Goal: Task Accomplishment & Management: Manage account settings

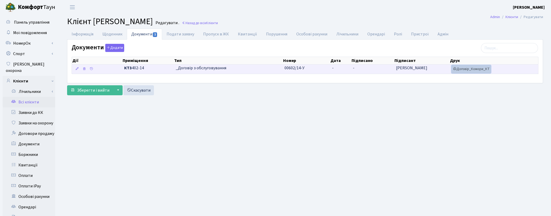
click at [462, 69] on link "Договір_Комори_КТ" at bounding box center [470, 69] width 39 height 8
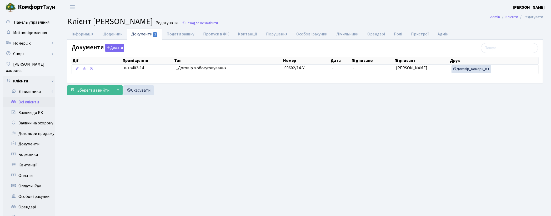
click at [28, 97] on link "Всі клієнти" at bounding box center [29, 102] width 53 height 11
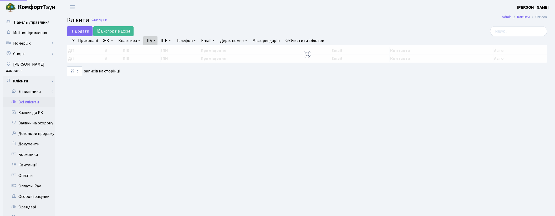
select select "25"
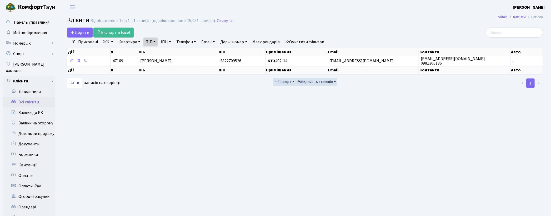
click at [321, 40] on link "Очистити фільтри" at bounding box center [304, 42] width 43 height 9
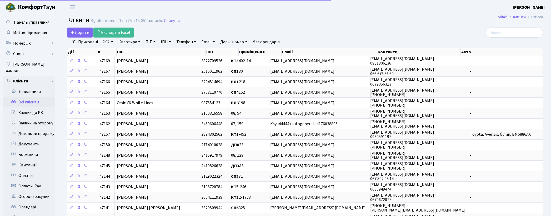
click at [148, 43] on link "ПІБ" at bounding box center [150, 42] width 14 height 9
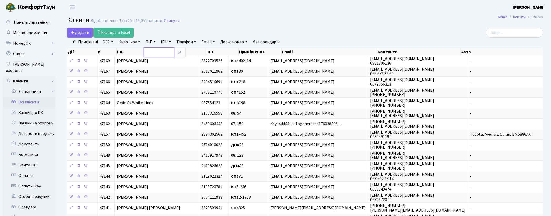
paste input "[PERSON_NAME] [PERSON_NAME]"
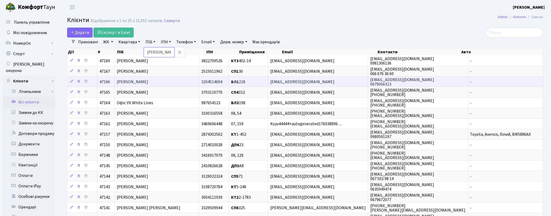
scroll to position [0, 34]
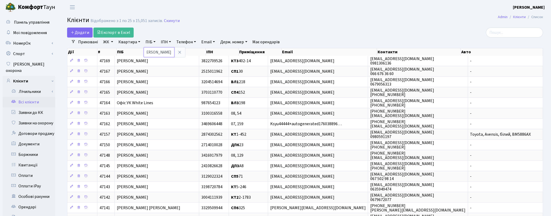
type input "Гапонюк Марина Володимирівна"
click at [330, 26] on main "Admin Клієнти Список Клієнти Відображено з 1 по 25 з 15,051 записів. Скинути До…" at bounding box center [305, 179] width 492 height 331
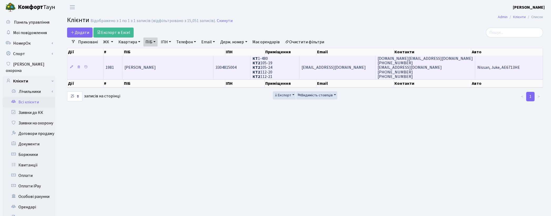
click at [156, 66] on span "Гапонюк Марина Володимирівна" at bounding box center [139, 68] width 31 height 6
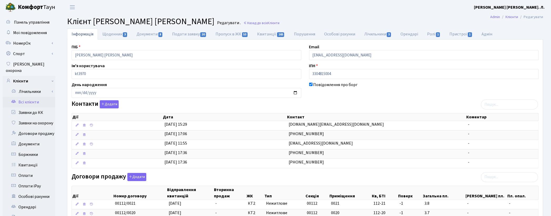
click at [35, 97] on link "Всі клієнти" at bounding box center [29, 102] width 53 height 11
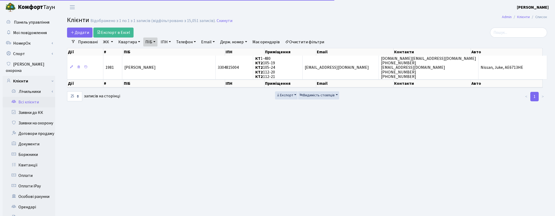
select select "25"
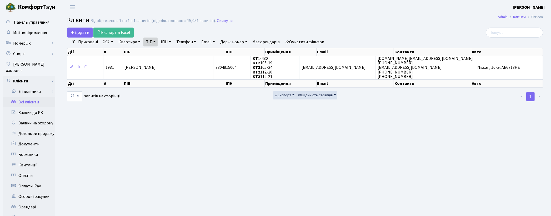
click at [30, 99] on link "Всі клієнти" at bounding box center [29, 102] width 53 height 11
select select "25"
click at [304, 44] on link "Очистити фільтри" at bounding box center [304, 42] width 43 height 9
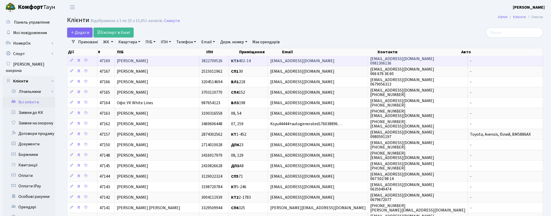
click at [148, 63] on span "Кім Софія Дмитрівна" at bounding box center [132, 61] width 31 height 6
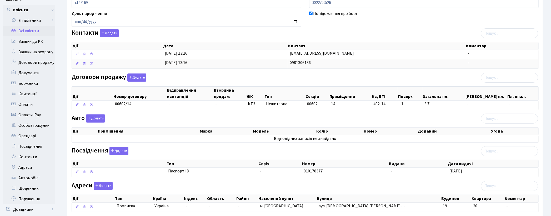
scroll to position [111, 0]
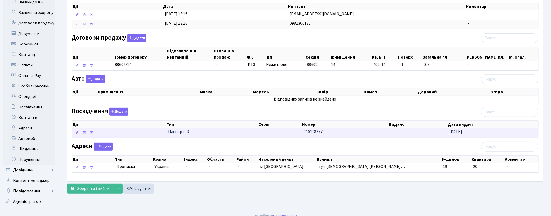
click at [245, 135] on span "Паспорт ID" at bounding box center [211, 132] width 87 height 6
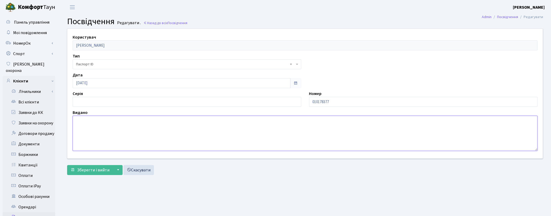
click at [162, 128] on textarea at bounding box center [305, 133] width 465 height 35
type textarea "8013"
click at [92, 174] on button "Зберегти і вийти" at bounding box center [90, 170] width 46 height 10
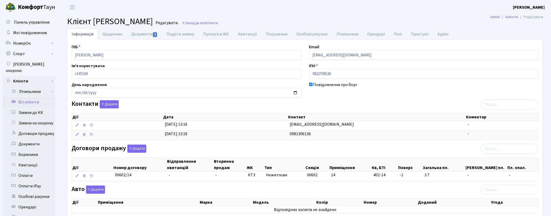
click at [34, 97] on link "Всі клієнти" at bounding box center [29, 102] width 53 height 11
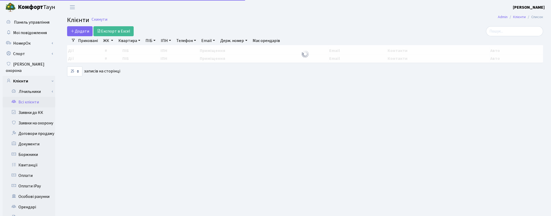
select select "25"
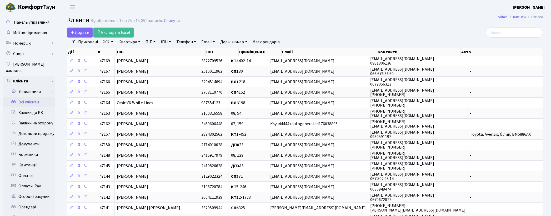
click at [149, 42] on link "ПІБ" at bounding box center [150, 42] width 14 height 9
paste input "[PERSON_NAME]"
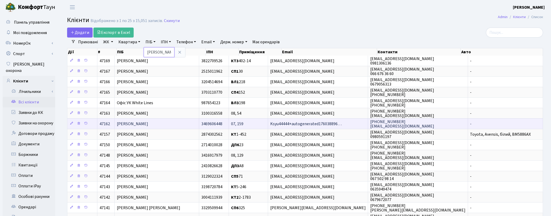
scroll to position [0, 34]
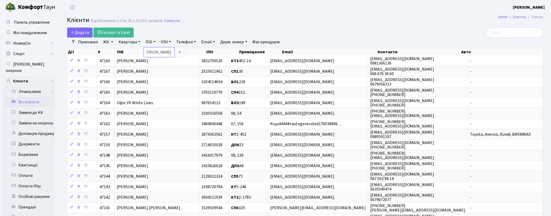
type input "[PERSON_NAME]"
click at [259, 12] on header "Комфорт Таун Котенко К. Л. Мій обліковий запис Вийти" at bounding box center [275, 7] width 551 height 14
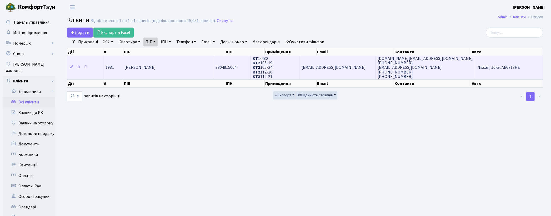
click at [165, 72] on td "[PERSON_NAME]" at bounding box center [167, 68] width 91 height 24
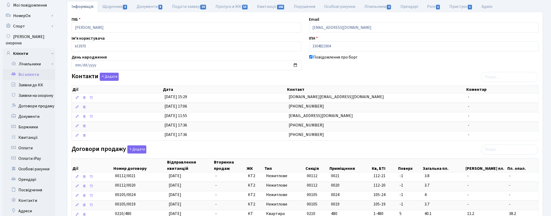
scroll to position [88, 0]
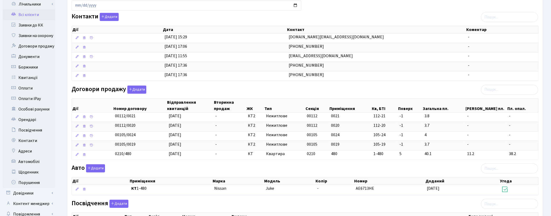
click at [309, 89] on div "Договори продажу Додати Дії Номер договору Відправлення квитанцій Вторинна прод…" at bounding box center [305, 124] width 475 height 77
click at [141, 91] on button "Додати" at bounding box center [136, 90] width 19 height 8
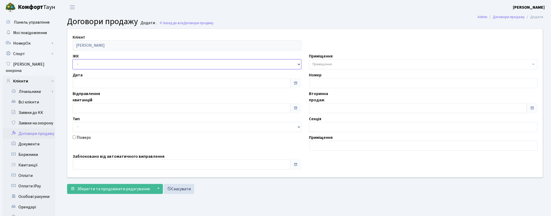
click at [81, 64] on select "- ТХ, вул. [STREET_ADDRESS] Регенераторна, 4 КТ2, просп. [STREET_ADDRESS] [STRE…" at bounding box center [187, 64] width 229 height 10
select select "295"
click at [73, 59] on select "- ТХ, вул. Ділова, 1/2 КТ, вул. Регенераторна, 4 КТ2, просп. Соборності, 17 КТ3…" at bounding box center [187, 64] width 229 height 10
select select
click at [314, 66] on span "Приміщення" at bounding box center [321, 64] width 19 height 5
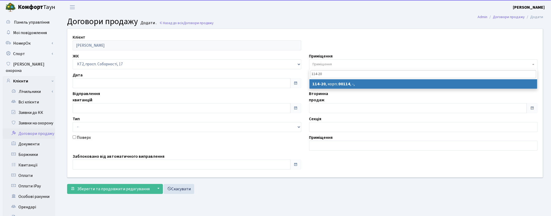
type input "114-20"
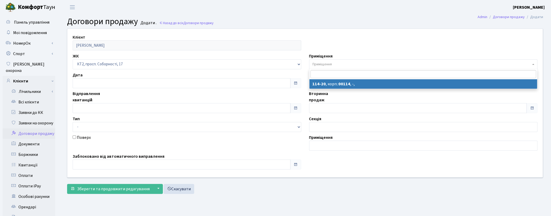
select select "16274"
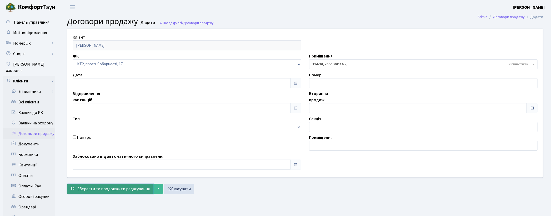
click at [117, 189] on span "Зберегти та продовжити редагування" at bounding box center [113, 189] width 73 height 6
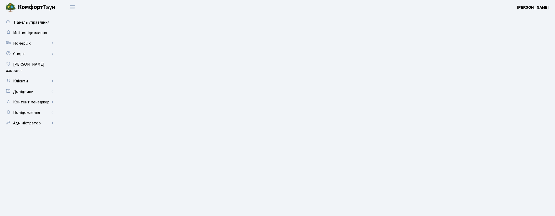
select select "16274"
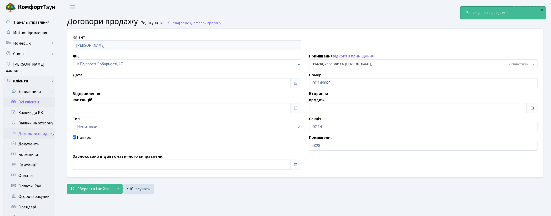
click at [27, 97] on link "Всі клієнти" at bounding box center [29, 102] width 53 height 11
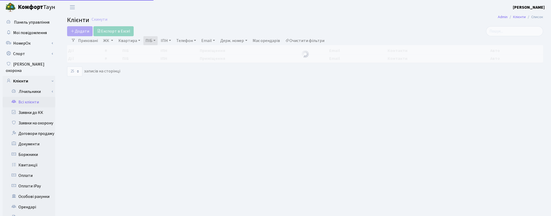
select select "25"
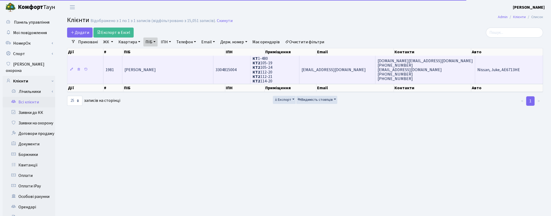
click at [156, 70] on span "[PERSON_NAME]" at bounding box center [139, 70] width 31 height 6
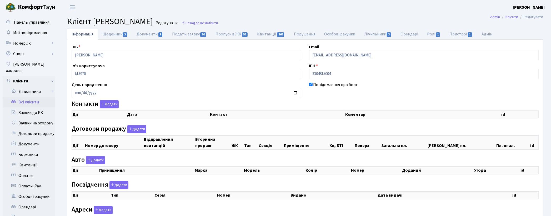
select select "25"
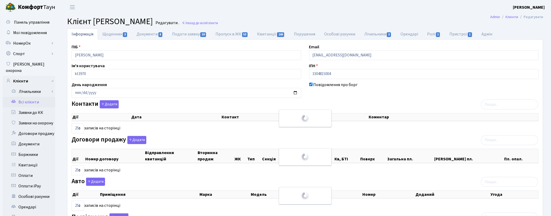
checkbox input "true"
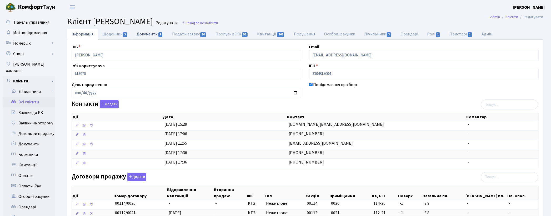
click at [145, 35] on link "Документи 8" at bounding box center [149, 34] width 35 height 11
select select "25"
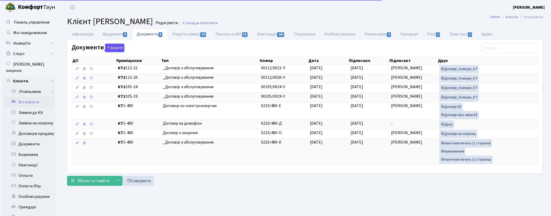
click at [117, 49] on button "Додати" at bounding box center [114, 48] width 19 height 8
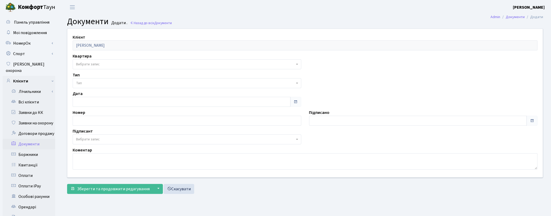
click at [101, 64] on span "Вибрати запис" at bounding box center [185, 64] width 219 height 5
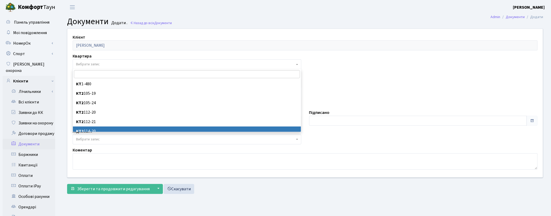
select select "178805"
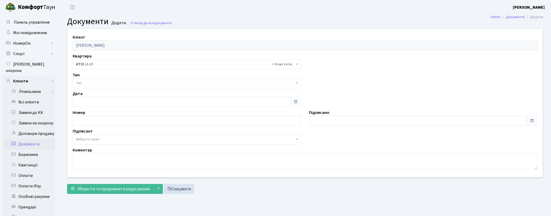
click at [146, 84] on span "Тип" at bounding box center [185, 83] width 219 height 5
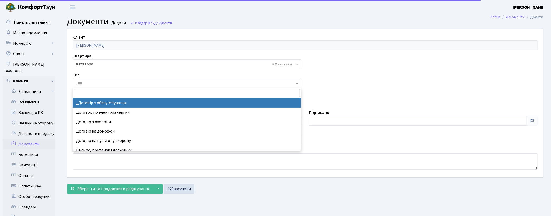
select select "289"
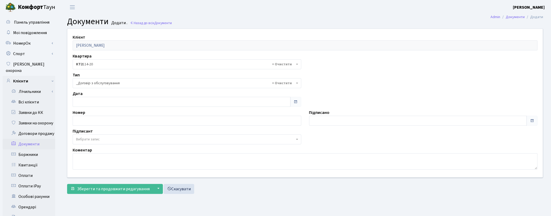
click at [116, 138] on span "Вибрати запис" at bounding box center [185, 139] width 219 height 5
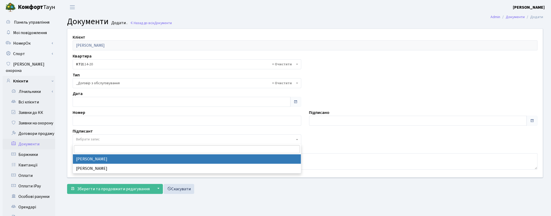
select select "74"
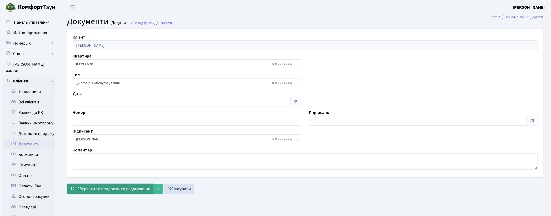
click at [105, 187] on span "Зберегти та продовжити редагування" at bounding box center [113, 189] width 73 height 6
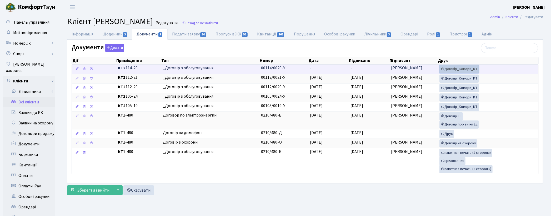
click at [450, 71] on link "Договір_Комори_КТ" at bounding box center [458, 69] width 39 height 8
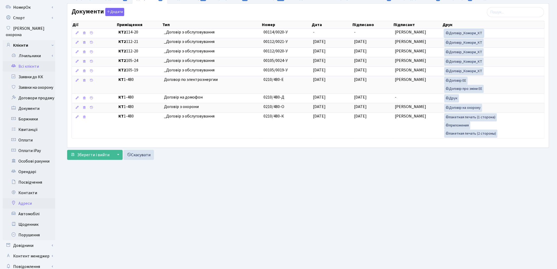
scroll to position [59, 0]
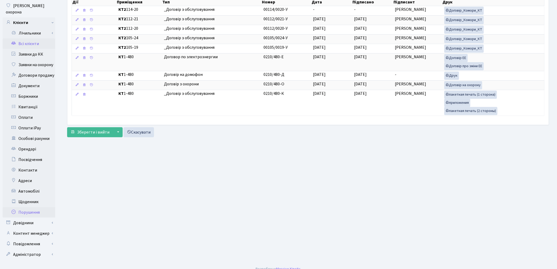
click at [40, 207] on link "Порушення" at bounding box center [29, 212] width 53 height 11
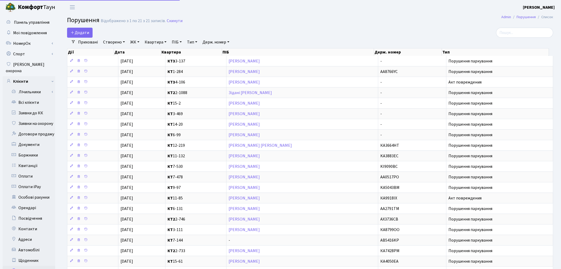
select select "25"
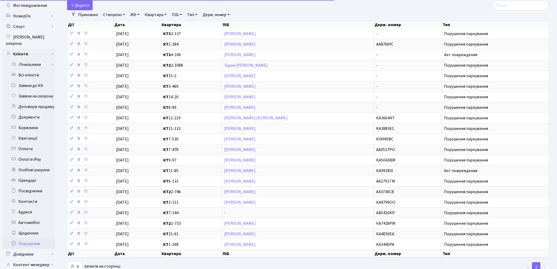
scroll to position [59, 0]
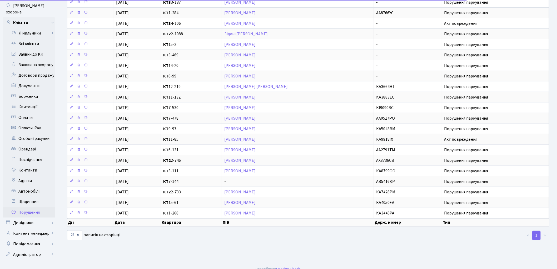
click at [34, 207] on link "Порушення" at bounding box center [29, 212] width 53 height 11
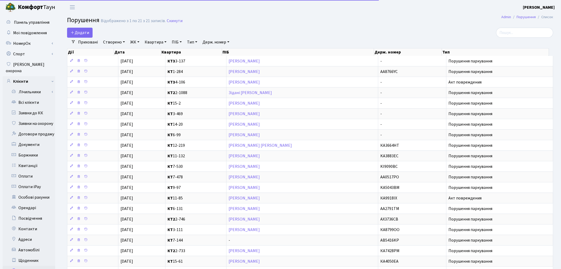
select select "25"
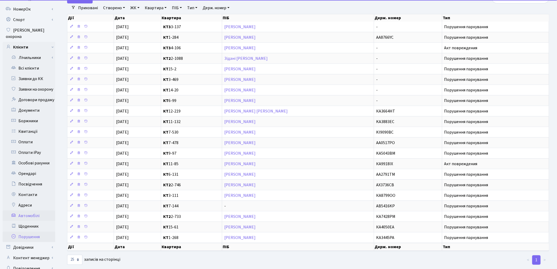
scroll to position [59, 0]
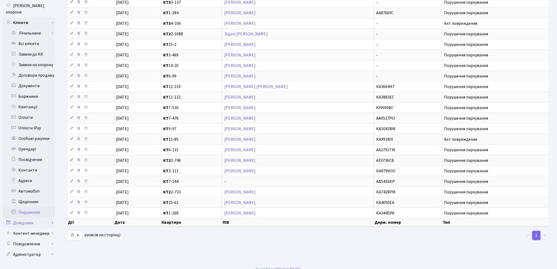
click at [30, 217] on link "Довідники" at bounding box center [29, 222] width 53 height 11
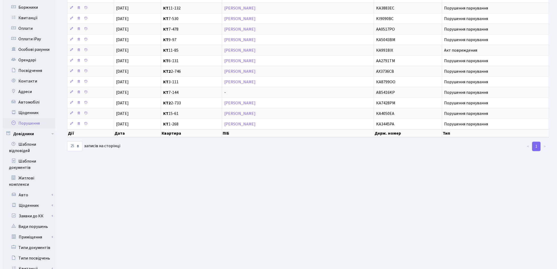
scroll to position [205, 0]
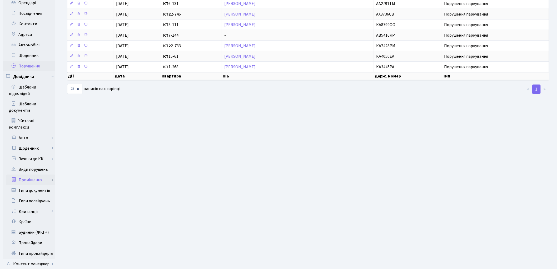
click at [40, 174] on link "Приміщення" at bounding box center [30, 179] width 49 height 11
click at [42, 185] on link "Всі приміщення" at bounding box center [30, 190] width 49 height 11
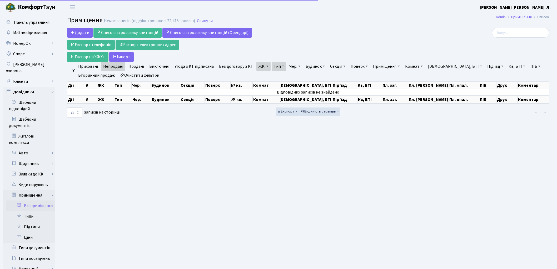
select select "25"
click at [380, 193] on main "Admin Приміщення Список Приміщення Немає записів (відфільтровано з 22,415 запис…" at bounding box center [307, 182] width 497 height 336
click at [141, 77] on link "Очистити фільтри" at bounding box center [139, 75] width 43 height 9
checkbox input "false"
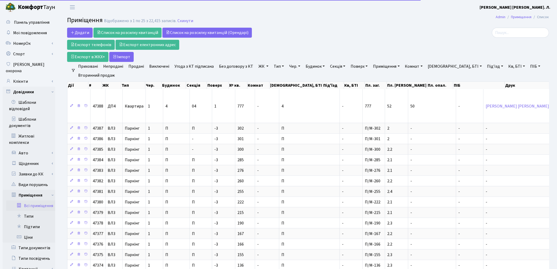
click at [264, 65] on link "ЖК" at bounding box center [263, 66] width 14 height 9
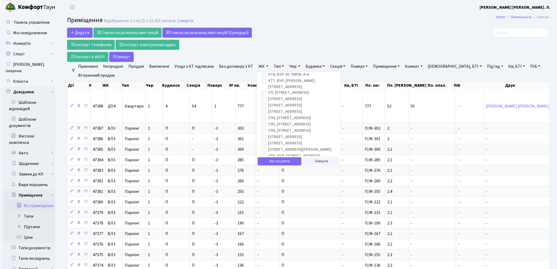
scroll to position [51, 0]
click at [268, 152] on label "[STREET_ADDRESS][PERSON_NAME]" at bounding box center [299, 155] width 63 height 6
click at [268, 152] on input "[STREET_ADDRESS][PERSON_NAME]" at bounding box center [269, 153] width 3 height 3
checkbox input "true"
click at [277, 64] on link "Тип" at bounding box center [278, 66] width 14 height 9
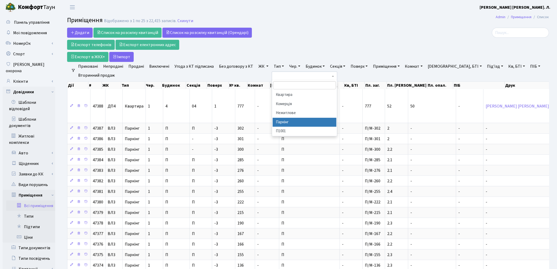
click at [284, 120] on li "Паркінг" at bounding box center [305, 122] width 64 height 9
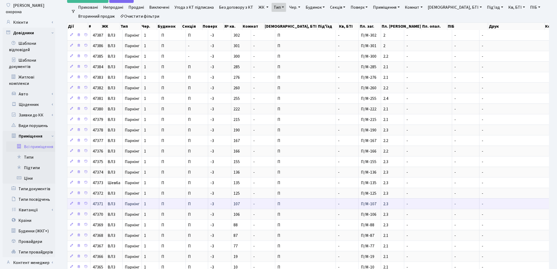
scroll to position [125, 0]
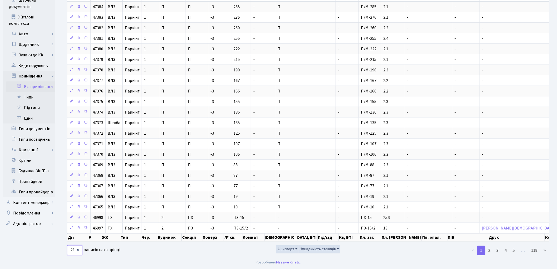
click at [78, 250] on select "10 25 50 100 250 500 1,000" at bounding box center [74, 250] width 15 height 10
select select "500"
click at [67, 245] on select "10 25 50 100 250 500 1,000" at bounding box center [74, 250] width 15 height 10
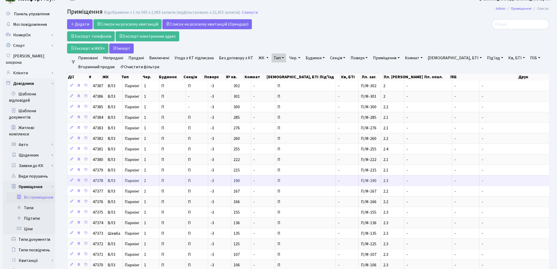
scroll to position [0, 0]
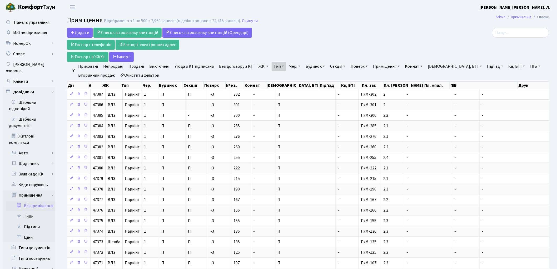
click at [259, 67] on link "ЖК" at bounding box center [263, 66] width 14 height 9
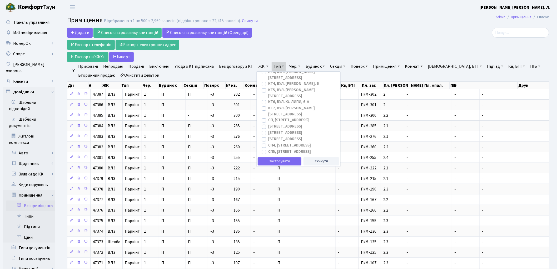
scroll to position [58, 0]
click at [257, 68] on link "ЖК" at bounding box center [263, 66] width 14 height 9
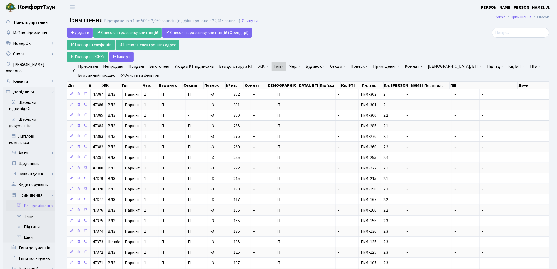
click at [257, 68] on link "ЖК" at bounding box center [263, 66] width 14 height 9
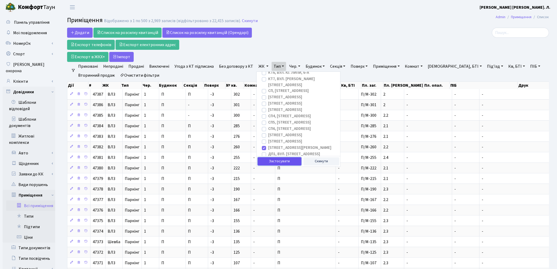
click at [271, 160] on button "Застосувати" at bounding box center [280, 161] width 44 height 8
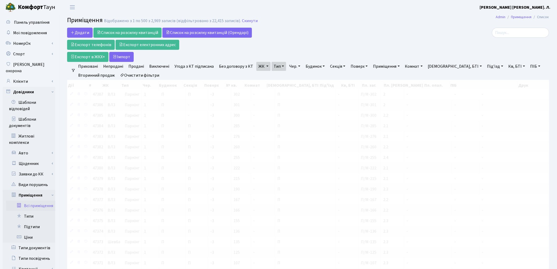
click at [197, 74] on ul "Приховані Непродані Продані Виключені Угода з КТ підписана Без договору з КТ ЖК…" at bounding box center [309, 71] width 469 height 18
click at [138, 74] on link "Очистити фільтри" at bounding box center [139, 75] width 43 height 9
click at [258, 65] on link "ЖК" at bounding box center [263, 66] width 14 height 9
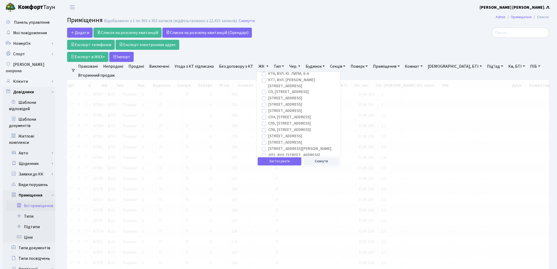
scroll to position [58, 0]
click at [268, 145] on label "[STREET_ADDRESS][PERSON_NAME]" at bounding box center [299, 148] width 63 height 6
click at [268, 145] on input "[STREET_ADDRESS][PERSON_NAME]" at bounding box center [269, 146] width 3 height 3
checkbox input "true"
click at [273, 162] on button "Застосувати" at bounding box center [280, 161] width 44 height 8
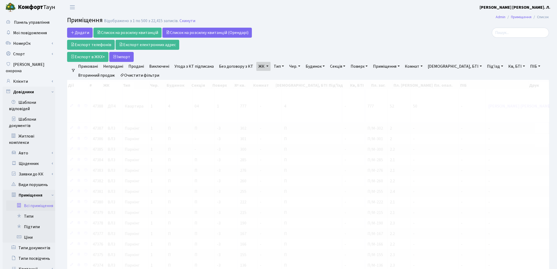
click at [271, 66] on link "Тип" at bounding box center [278, 66] width 14 height 9
click at [294, 122] on li "Паркінг" at bounding box center [305, 122] width 64 height 9
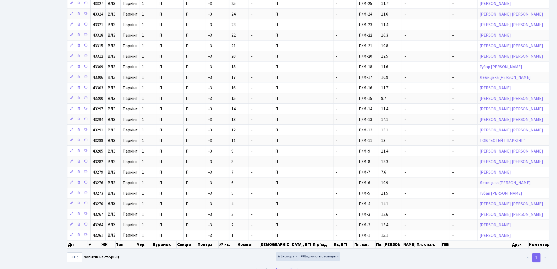
scroll to position [3013, 0]
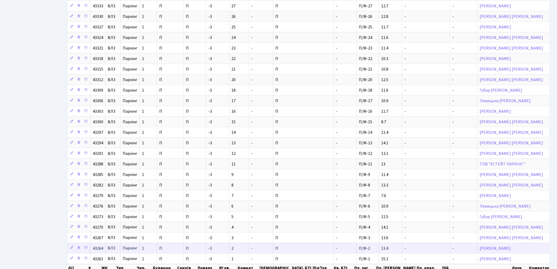
click at [402, 253] on td "-" at bounding box center [426, 247] width 48 height 11
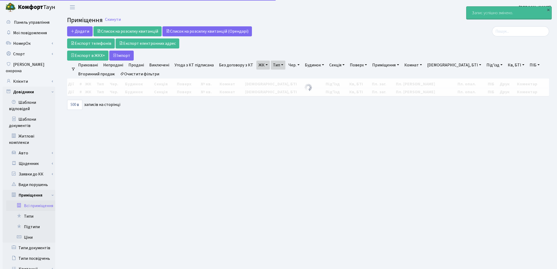
select select "500"
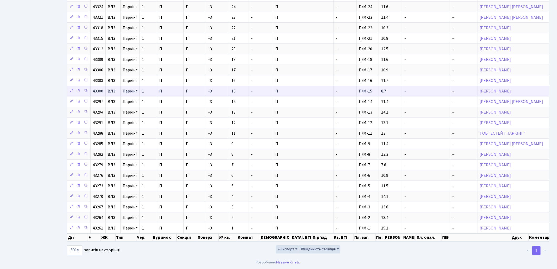
scroll to position [3072, 0]
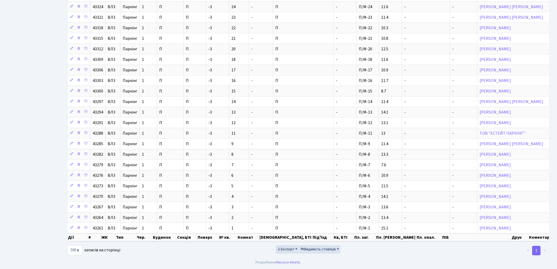
click at [284, 253] on div "Експорт Видимість стовпців" at bounding box center [307, 250] width 163 height 11
click at [285, 251] on span "Експорт" at bounding box center [285, 248] width 17 height 5
click at [295, 215] on link "Excel" at bounding box center [297, 216] width 42 height 8
click at [144, 255] on div "10 25 50 100 250 500 1,000 записів на сторінці" at bounding box center [144, 250] width 155 height 10
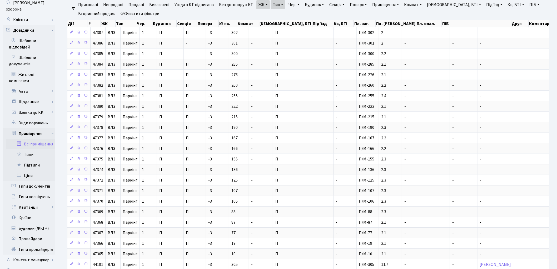
scroll to position [0, 0]
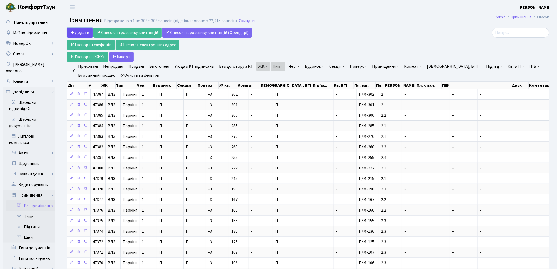
click at [78, 30] on span "Додати" at bounding box center [79, 33] width 19 height 6
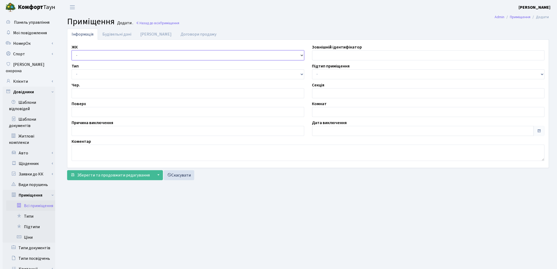
click at [83, 52] on select "- КТ, вул. Регенераторна, [GEOGRAPHIC_DATA], вул. [PERSON_NAME], [GEOGRAPHIC_DA…" at bounding box center [188, 55] width 233 height 10
select select "322"
click at [72, 50] on select "- КТ, вул. Регенераторна, [GEOGRAPHIC_DATA], вул. [PERSON_NAME], [GEOGRAPHIC_DA…" at bounding box center [188, 55] width 233 height 10
click at [80, 74] on select "- Квартира Комерція Нежитлове Паркінг П1001" at bounding box center [188, 74] width 233 height 10
select select "270"
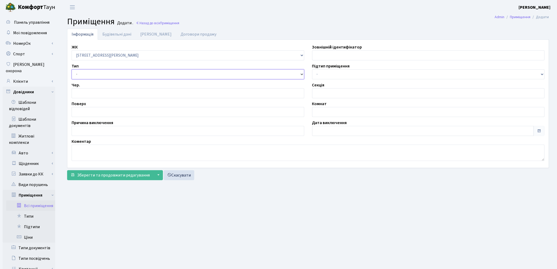
click at [72, 69] on select "- Квартира Комерція Нежитлове Паркінг П1001" at bounding box center [188, 74] width 233 height 10
click at [86, 94] on input "number" at bounding box center [188, 93] width 233 height 10
type input "1"
click at [91, 112] on input "text" at bounding box center [188, 112] width 233 height 10
type input "-3"
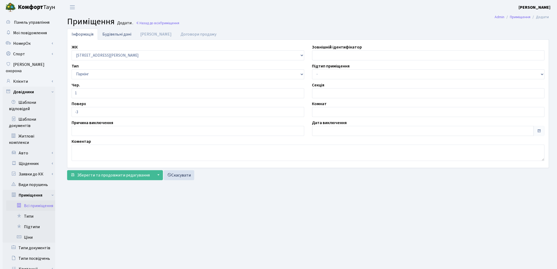
click at [120, 33] on link "Будівельні дані" at bounding box center [117, 34] width 38 height 11
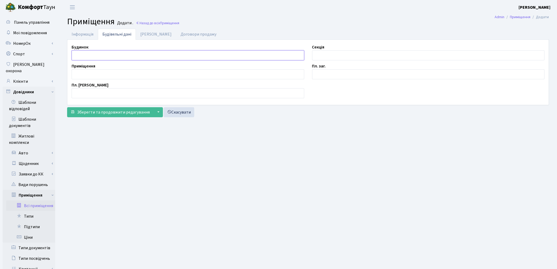
click at [89, 56] on input "text" at bounding box center [188, 55] width 233 height 10
type input "П"
click at [324, 53] on input "text" at bounding box center [428, 55] width 233 height 10
type input "П"
click at [143, 74] on input "text" at bounding box center [188, 74] width 233 height 10
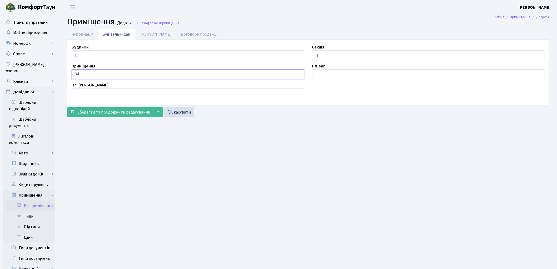
type input "34"
click at [122, 92] on input "text" at bounding box center [188, 93] width 233 height 10
click at [343, 72] on input "text" at bounding box center [428, 74] width 233 height 10
type input "2.2"
click at [143, 35] on link "Дані БТІ" at bounding box center [156, 34] width 40 height 11
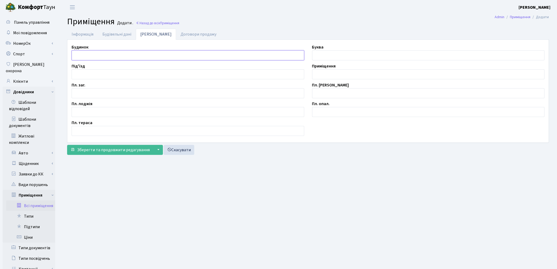
click at [110, 55] on input "text" at bounding box center [188, 55] width 233 height 10
type input "П"
click at [103, 93] on input "text" at bounding box center [188, 93] width 233 height 10
type input "2.3"
click at [335, 75] on input "text" at bounding box center [428, 74] width 233 height 10
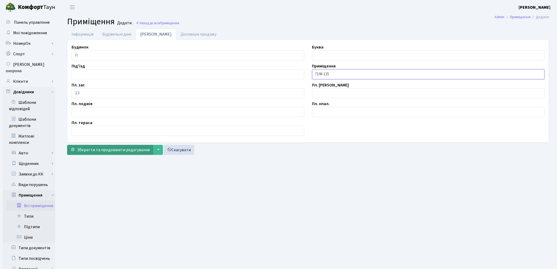
type input "П/М-135"
click at [134, 149] on span "Зберегти та продовжити редагування" at bounding box center [113, 150] width 73 height 6
click at [97, 149] on span "Зберегти і вийти" at bounding box center [93, 150] width 32 height 6
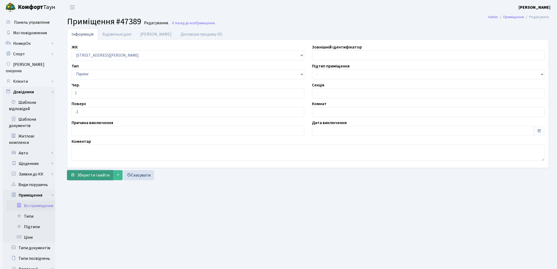
click at [91, 174] on span "Зберегти і вийти" at bounding box center [93, 175] width 32 height 6
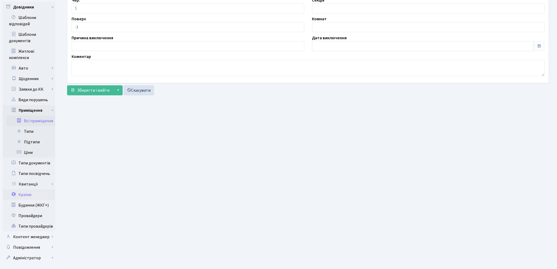
scroll to position [88, 0]
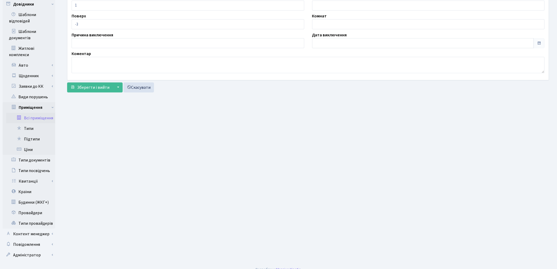
click at [38, 113] on link "Всі приміщення" at bounding box center [30, 118] width 49 height 11
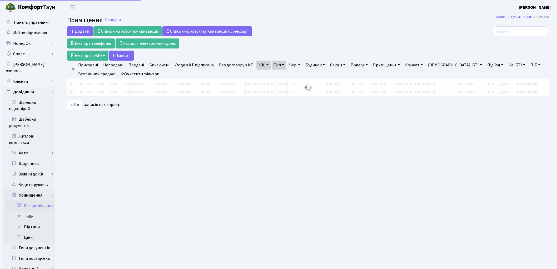
select select "500"
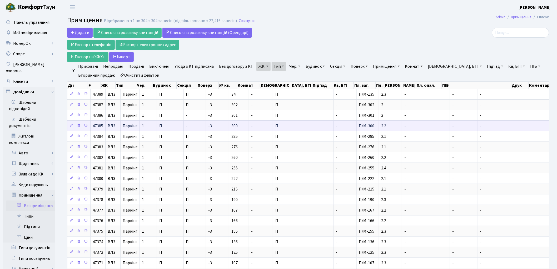
click at [191, 128] on td "-" at bounding box center [195, 125] width 22 height 11
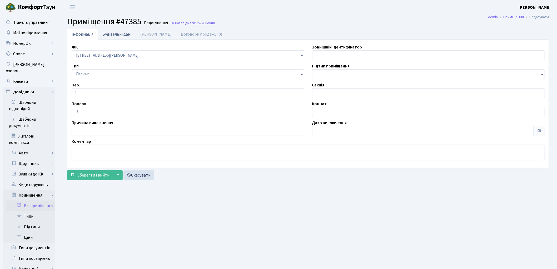
click at [128, 35] on link "Будівельні дані" at bounding box center [117, 34] width 38 height 11
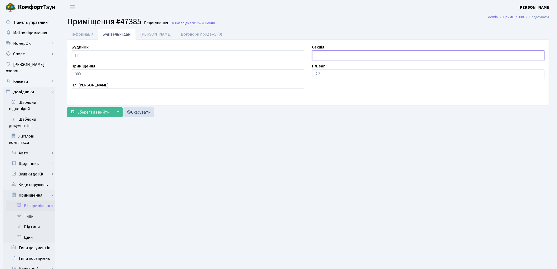
click at [343, 57] on input "text" at bounding box center [428, 55] width 233 height 10
type input "П"
click at [98, 111] on span "Зберегти і вийти" at bounding box center [93, 112] width 32 height 6
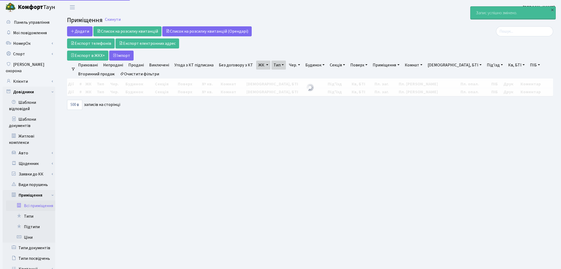
select select "500"
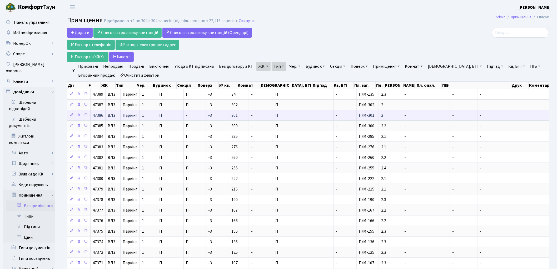
click at [195, 115] on td "-" at bounding box center [195, 115] width 22 height 11
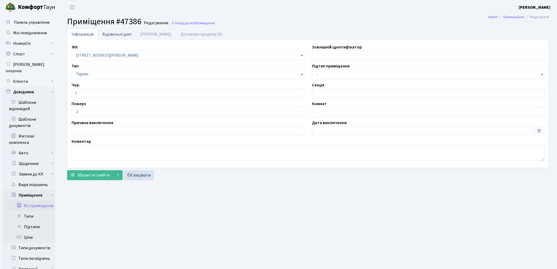
click at [125, 33] on link "Будівельні дані" at bounding box center [117, 34] width 38 height 11
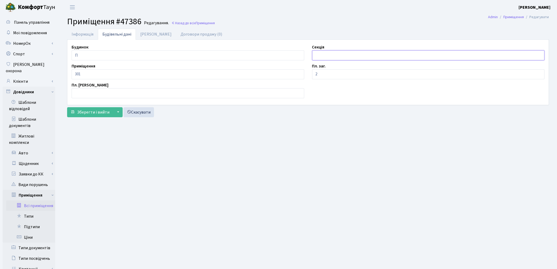
click at [331, 54] on input "text" at bounding box center [428, 55] width 233 height 10
type input "П"
click at [88, 114] on span "Зберегти і вийти" at bounding box center [93, 112] width 32 height 6
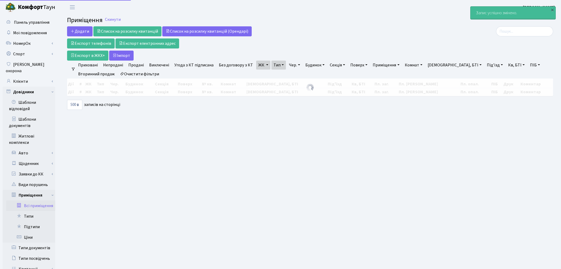
select select "500"
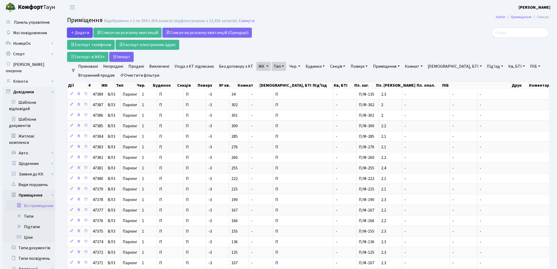
click at [79, 34] on span "Додати" at bounding box center [79, 33] width 19 height 6
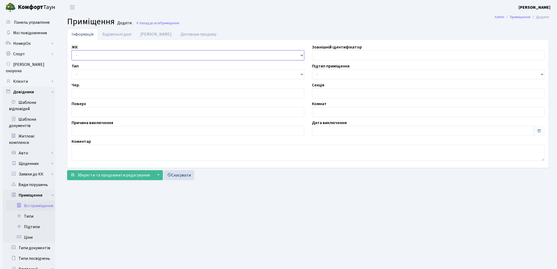
click at [81, 54] on select "- КТ, вул. Регенераторна, [GEOGRAPHIC_DATA], вул. [PERSON_NAME], [GEOGRAPHIC_DA…" at bounding box center [188, 55] width 233 height 10
select select "322"
click at [72, 50] on select "- КТ, вул. Регенераторна, [GEOGRAPHIC_DATA], вул. [PERSON_NAME], [GEOGRAPHIC_DA…" at bounding box center [188, 55] width 233 height 10
click at [84, 71] on select "- Квартира Комерція Нежитлове Паркінг П1001" at bounding box center [188, 74] width 233 height 10
select select "270"
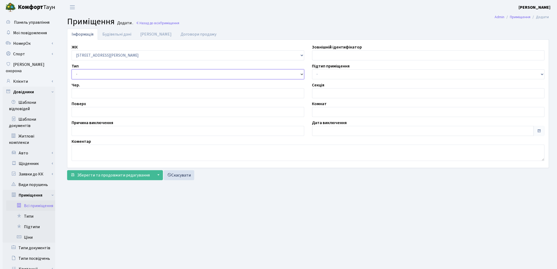
click at [72, 69] on select "- Квартира Комерція Нежитлове Паркінг П1001" at bounding box center [188, 74] width 233 height 10
click at [87, 94] on input "number" at bounding box center [188, 93] width 233 height 10
type input "1"
click at [84, 111] on input "text" at bounding box center [188, 112] width 233 height 10
type input "-3"
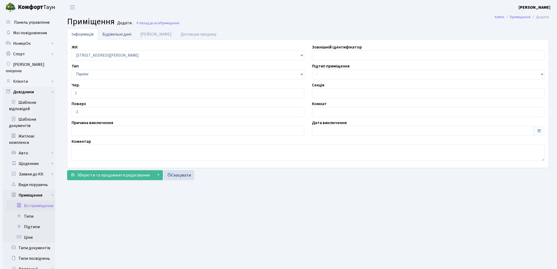
click at [117, 37] on link "Будівельні дані" at bounding box center [117, 34] width 38 height 11
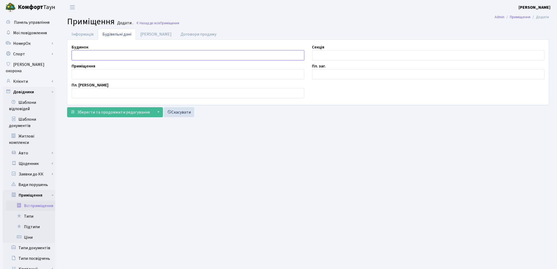
click at [82, 56] on input "text" at bounding box center [188, 55] width 233 height 10
type input "П"
click at [320, 56] on input "text" at bounding box center [428, 55] width 233 height 10
type input "П"
click at [127, 74] on input "text" at bounding box center [188, 74] width 233 height 10
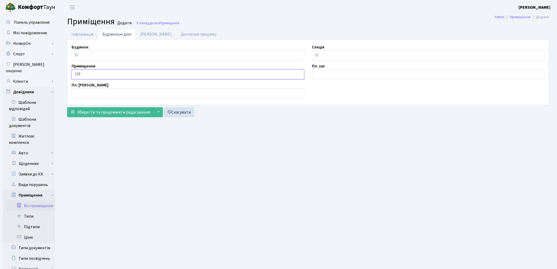
type input "135"
click at [315, 70] on input "text" at bounding box center [428, 74] width 233 height 10
type input "2.3"
click at [125, 115] on span "Зберегти та продовжити редагування" at bounding box center [113, 112] width 73 height 6
click at [146, 35] on link "[PERSON_NAME]" at bounding box center [156, 34] width 40 height 11
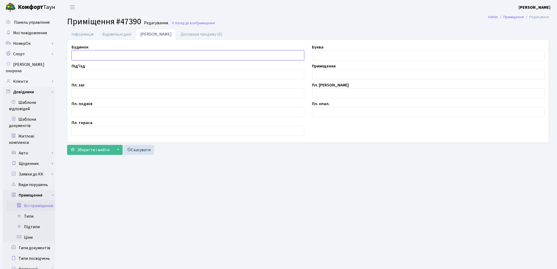
click at [93, 51] on input "text" at bounding box center [188, 55] width 233 height 10
type input "П"
click at [94, 90] on input "text" at bounding box center [188, 93] width 233 height 10
type input "2.3"
click at [328, 70] on input "text" at bounding box center [428, 74] width 233 height 10
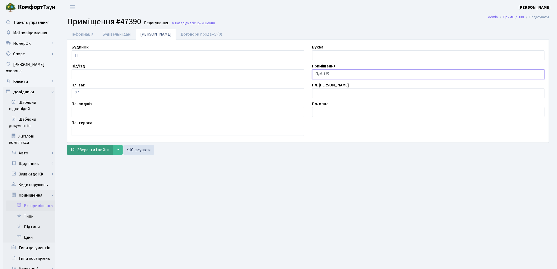
type input "П/М-135"
click at [94, 148] on span "Зберегти і вийти" at bounding box center [93, 150] width 32 height 6
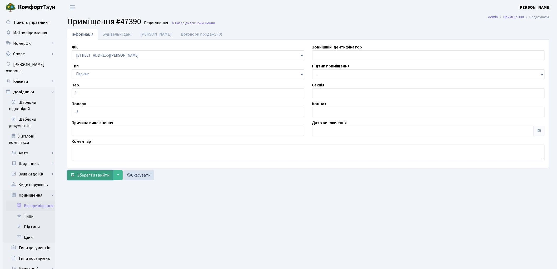
click at [89, 175] on span "Зберегти і вийти" at bounding box center [93, 175] width 32 height 6
click at [39, 201] on link "Всі приміщення" at bounding box center [30, 205] width 49 height 11
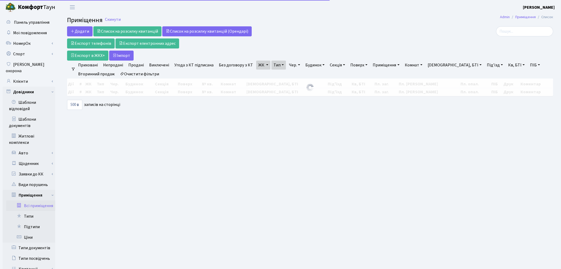
select select "500"
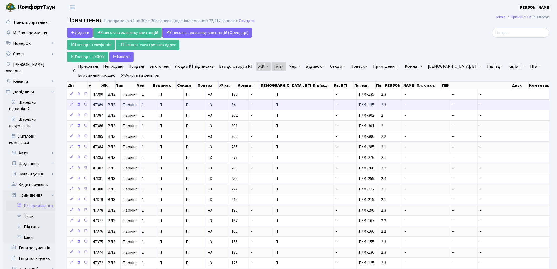
click at [356, 106] on td "П/М-135" at bounding box center [367, 104] width 22 height 11
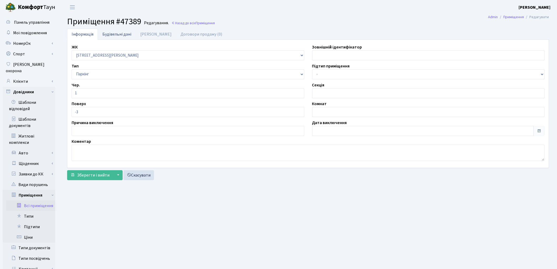
click at [120, 35] on link "Будівельні дані" at bounding box center [117, 34] width 38 height 11
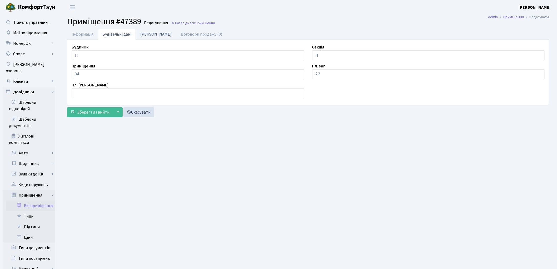
click at [147, 35] on link "[PERSON_NAME]" at bounding box center [156, 34] width 40 height 11
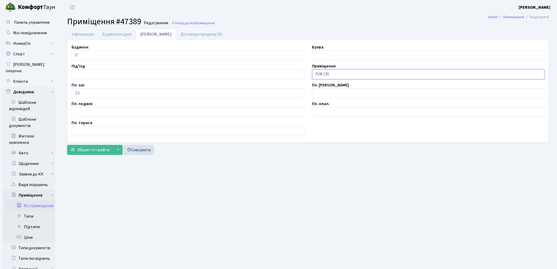
click at [336, 73] on input "П/М-135" at bounding box center [428, 74] width 233 height 10
type input "П/М-34"
click at [93, 91] on input "2.3" at bounding box center [188, 93] width 233 height 10
type input "2.2"
click at [102, 148] on span "Зберегти і вийти" at bounding box center [93, 150] width 32 height 6
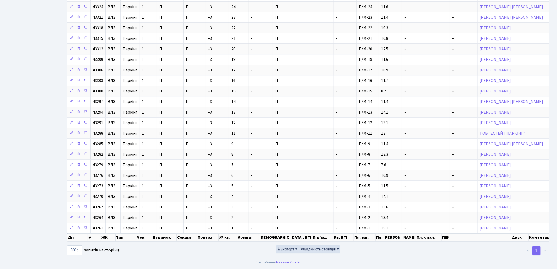
scroll to position [3093, 0]
click at [286, 248] on span "Експорт" at bounding box center [285, 248] width 17 height 5
click at [294, 219] on link "Excel" at bounding box center [297, 216] width 42 height 8
drag, startPoint x: 157, startPoint y: 246, endPoint x: 161, endPoint y: 246, distance: 4.0
click at [158, 246] on div "10 25 50 100 250 500 1,000 записів на сторінці" at bounding box center [144, 250] width 155 height 10
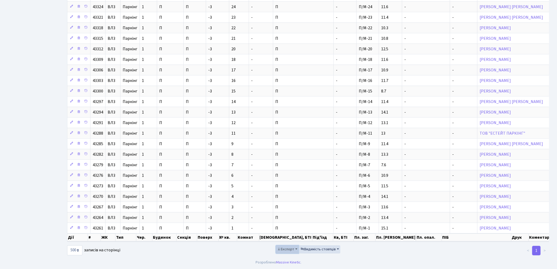
click at [285, 250] on span "Експорт" at bounding box center [285, 248] width 17 height 5
click at [285, 217] on span "Excel" at bounding box center [286, 216] width 9 height 6
click at [79, 250] on select "10 25 50 100 250 500 1,000" at bounding box center [74, 250] width 15 height 10
select select "25"
click at [67, 245] on select "10 25 50 100 250 500 1,000" at bounding box center [74, 250] width 15 height 10
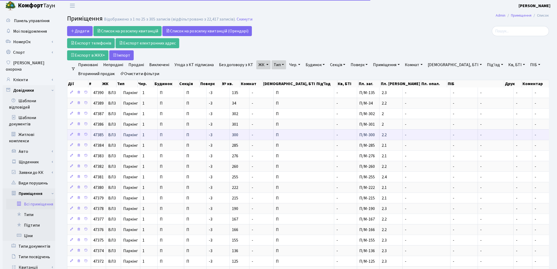
scroll to position [0, 0]
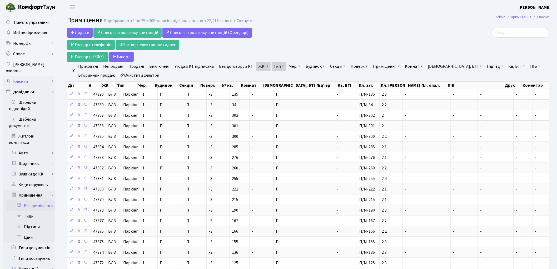
click at [21, 76] on link "Клієнти" at bounding box center [29, 81] width 53 height 11
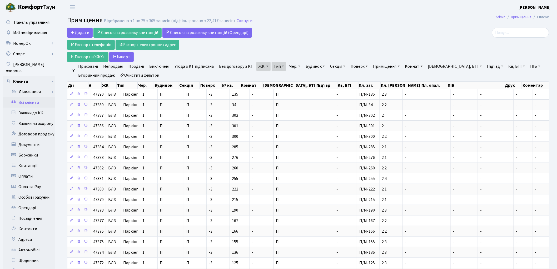
click at [25, 98] on link "Всі клієнти" at bounding box center [29, 102] width 53 height 11
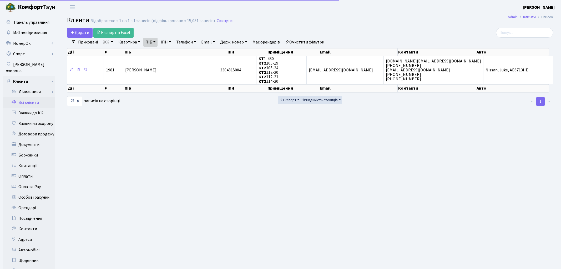
select select "25"
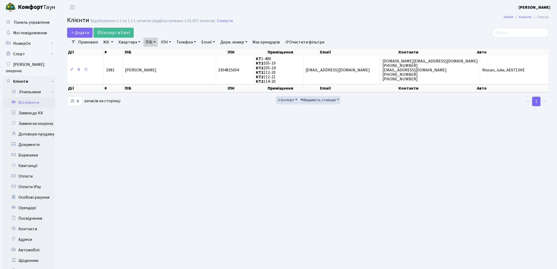
click at [27, 99] on link "Всі клієнти" at bounding box center [29, 102] width 53 height 11
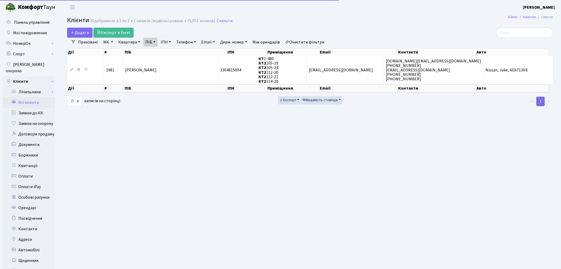
select select "25"
click at [321, 45] on link "Очистити фільтри" at bounding box center [304, 42] width 43 height 9
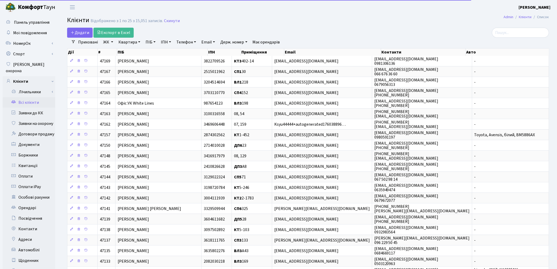
click at [124, 46] on link "Квартира" at bounding box center [129, 42] width 26 height 9
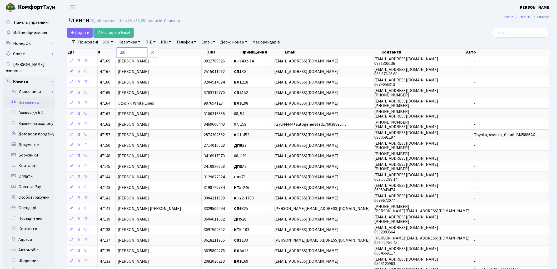
type input "207"
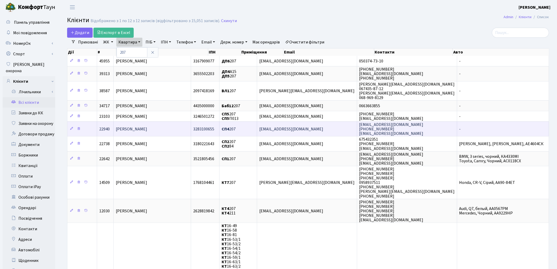
click at [147, 127] on span "[PERSON_NAME]" at bounding box center [131, 129] width 31 height 6
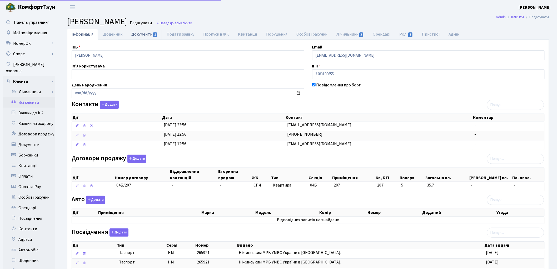
click at [143, 35] on link "Документи 1" at bounding box center [144, 34] width 35 height 11
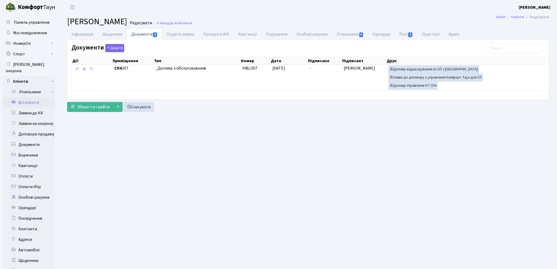
click at [35, 98] on link "Всі клієнти" at bounding box center [29, 102] width 53 height 11
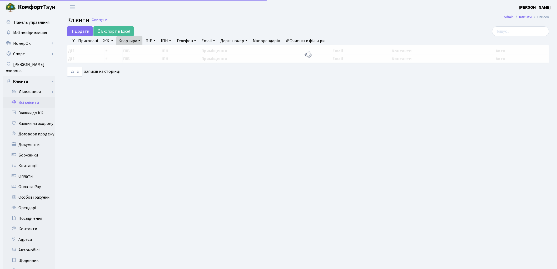
select select "25"
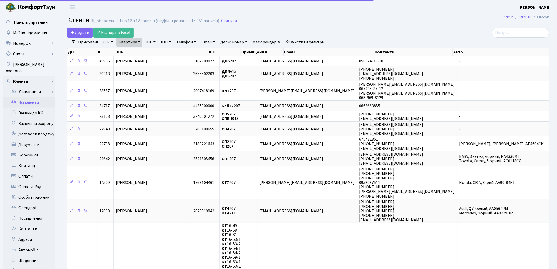
click at [123, 43] on link "Квартира" at bounding box center [129, 42] width 26 height 9
click at [129, 50] on input "207" at bounding box center [132, 52] width 31 height 10
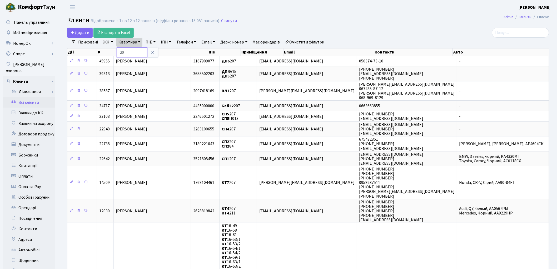
type input "2"
type input "104"
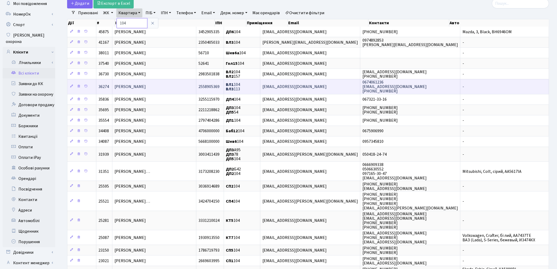
scroll to position [58, 0]
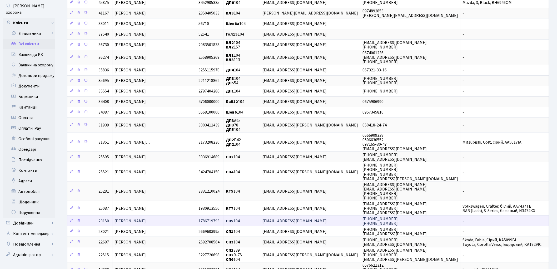
click at [140, 218] on span "[PERSON_NAME]" at bounding box center [129, 221] width 31 height 6
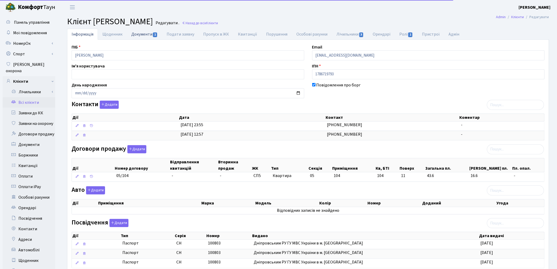
click at [135, 37] on link "Документи 1" at bounding box center [144, 34] width 35 height 11
select select "25"
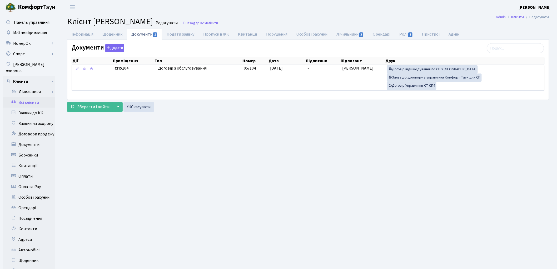
click at [377, 11] on header "Комфорт Таун Котенко К. Л. Мій обліковий запис Вийти" at bounding box center [278, 7] width 557 height 14
click at [34, 97] on link "Всі клієнти" at bounding box center [29, 102] width 53 height 11
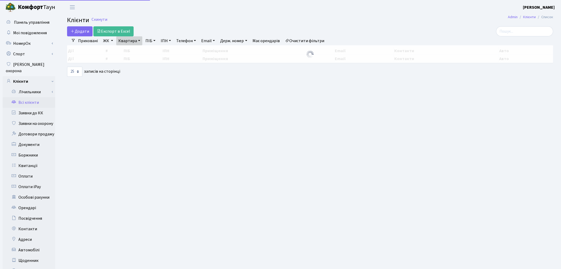
select select "25"
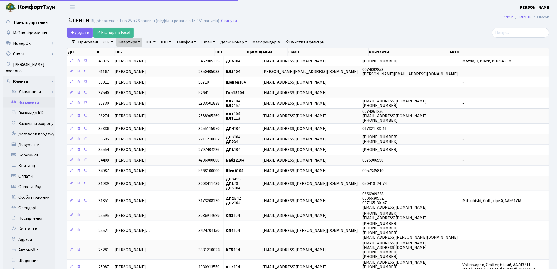
click at [299, 41] on link "Очистити фільтри" at bounding box center [304, 42] width 43 height 9
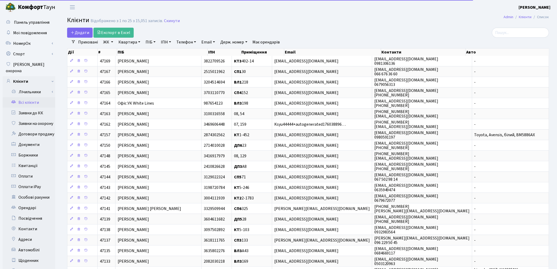
click at [128, 40] on link "Квартира" at bounding box center [129, 42] width 26 height 9
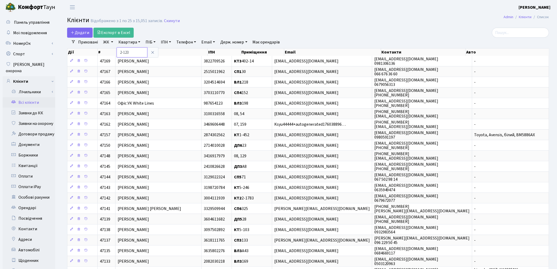
type input "2-123"
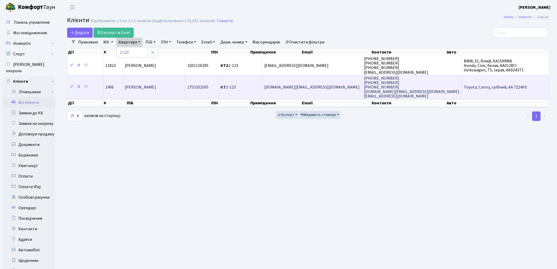
click at [179, 86] on td "[PERSON_NAME]" at bounding box center [154, 87] width 63 height 24
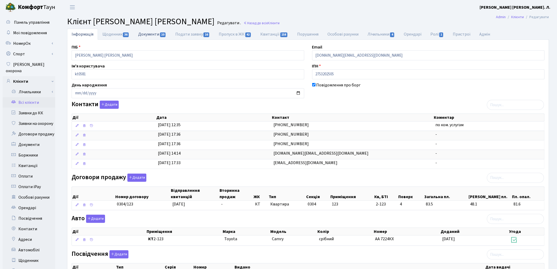
click at [153, 34] on link "Документи 10" at bounding box center [152, 34] width 37 height 11
select select "25"
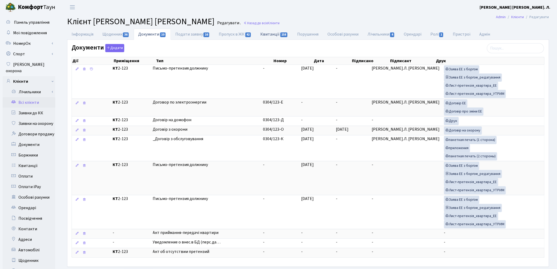
click at [275, 35] on link "Квитанції 158" at bounding box center [274, 34] width 37 height 11
select select "25"
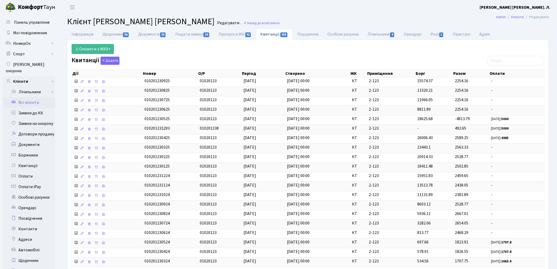
click at [443, 57] on div "Квитанції Додати Дії Номер О/Р Період Створено ЖК Приміщення Борг Дії" at bounding box center [308, 192] width 481 height 270
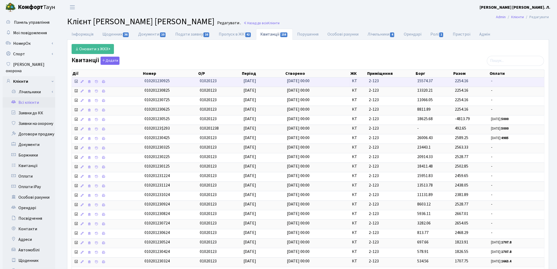
click at [75, 82] on icon at bounding box center [76, 81] width 4 height 4
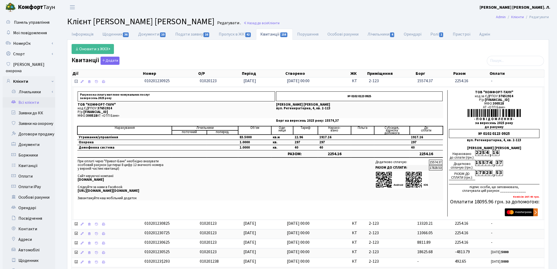
click at [75, 82] on icon at bounding box center [76, 81] width 4 height 4
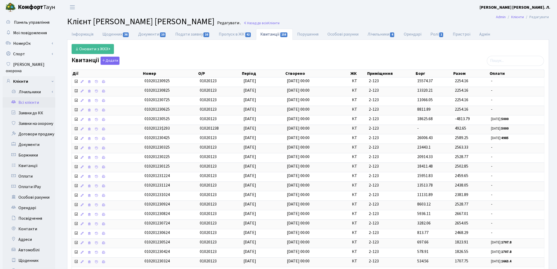
click at [34, 99] on link "Всі клієнти" at bounding box center [29, 102] width 53 height 11
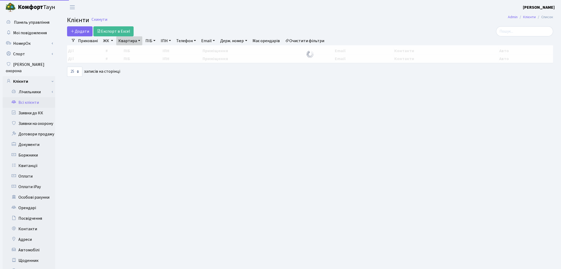
select select "25"
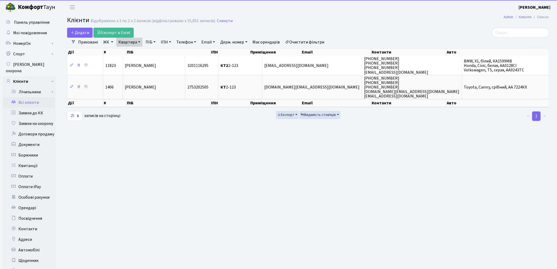
click at [309, 41] on link "Очистити фільтри" at bounding box center [304, 42] width 43 height 9
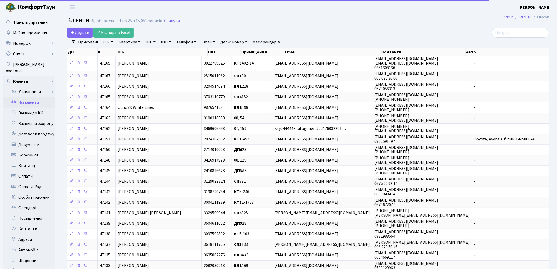
click at [129, 45] on link "Квартира" at bounding box center [129, 42] width 26 height 9
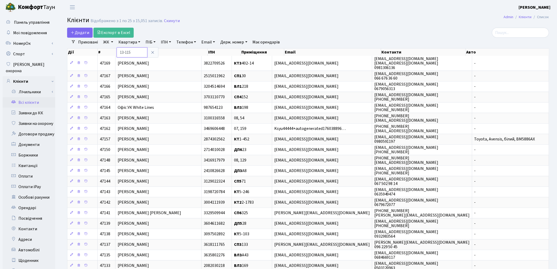
type input "13-115"
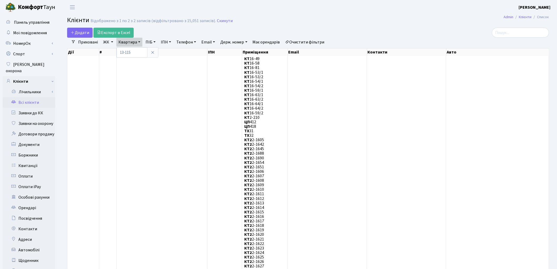
click at [362, 17] on h2 "Клієнти Відображено з 1 по 2 з 2 записів (відфільтровано з 15,051 записів). Ски…" at bounding box center [308, 21] width 482 height 9
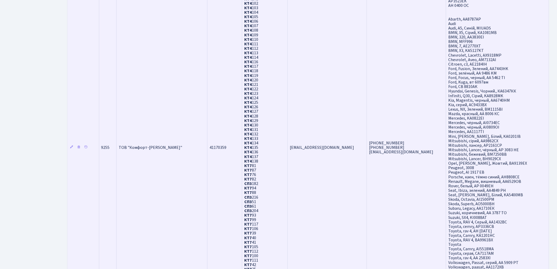
scroll to position [730, 0]
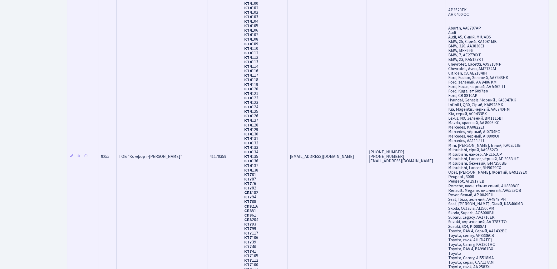
click at [368, 68] on td "+380443645655 063-874-83-91 realt@comfort-town.com.ua" at bounding box center [406, 156] width 79 height 1662
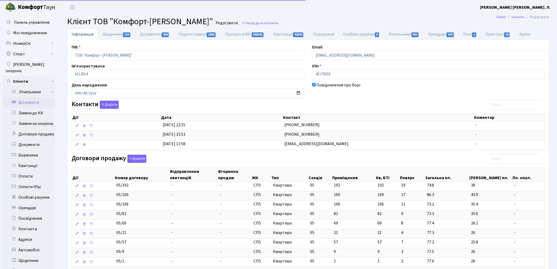
select select "25"
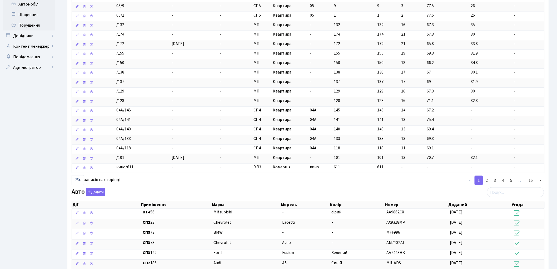
scroll to position [263, 0]
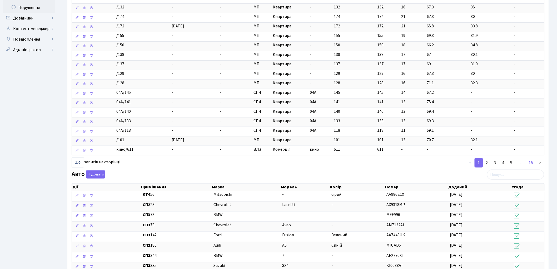
click at [532, 163] on link "15" at bounding box center [530, 162] width 11 height 9
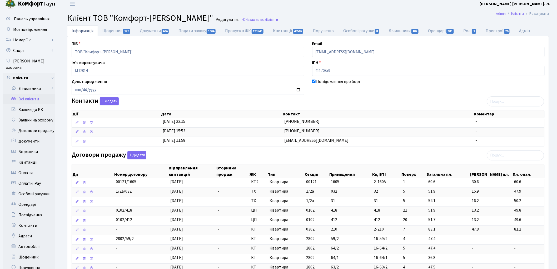
scroll to position [0, 0]
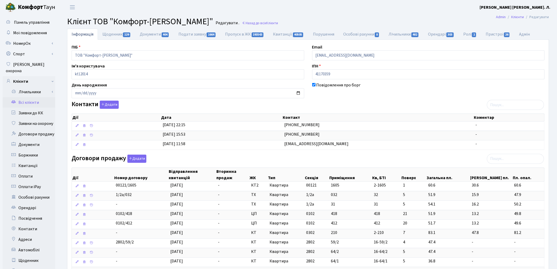
click at [29, 98] on link "Всі клієнти" at bounding box center [29, 102] width 53 height 11
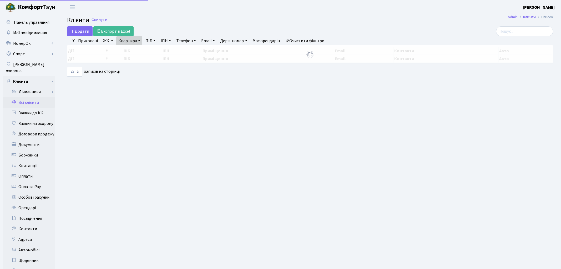
select select "25"
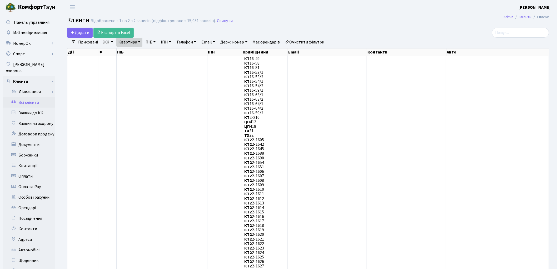
click at [123, 44] on link "Квартира" at bounding box center [129, 42] width 26 height 9
drag, startPoint x: 130, startPoint y: 50, endPoint x: 111, endPoint y: 49, distance: 19.5
click at [321, 43] on link "Очистити фільтри" at bounding box center [304, 42] width 43 height 9
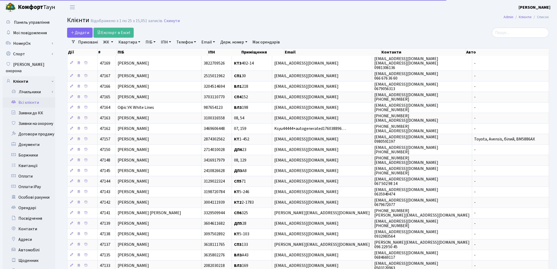
click at [124, 43] on link "Квартира" at bounding box center [129, 42] width 26 height 9
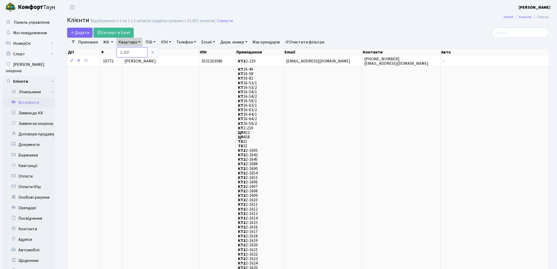
drag, startPoint x: 132, startPoint y: 55, endPoint x: 108, endPoint y: 49, distance: 24.1
click at [133, 44] on link "Квартира" at bounding box center [129, 42] width 26 height 9
type input "11-196"
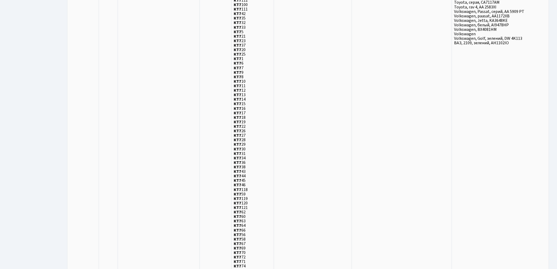
scroll to position [6152, 0]
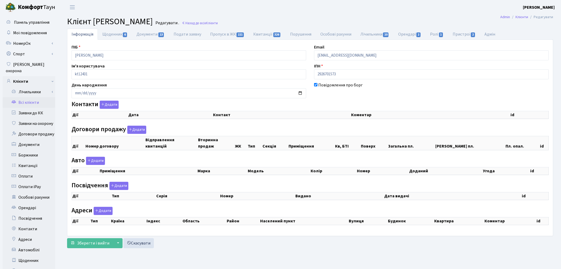
checkbox input "true"
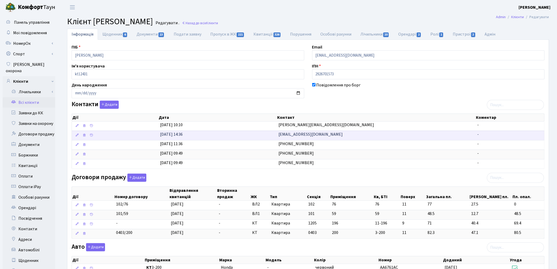
click at [335, 133] on td "[EMAIL_ADDRESS][DOMAIN_NAME]" at bounding box center [375, 134] width 199 height 9
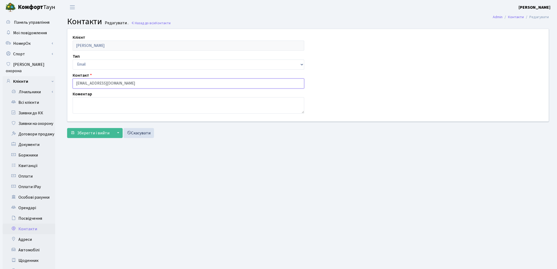
drag, startPoint x: 137, startPoint y: 84, endPoint x: 69, endPoint y: 81, distance: 68.0
click at [39, 73] on div "Панель управління Мої повідомлення [GEOGRAPHIC_DATA]" at bounding box center [278, 167] width 557 height 306
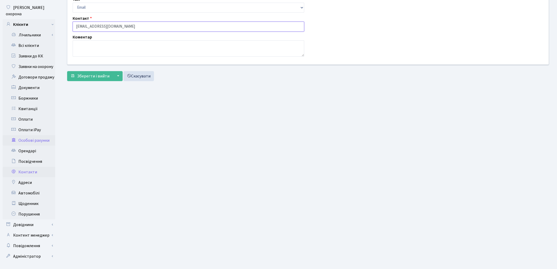
scroll to position [59, 0]
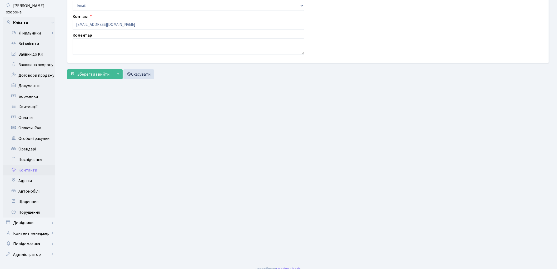
click at [31, 165] on link "Контакти" at bounding box center [29, 170] width 53 height 11
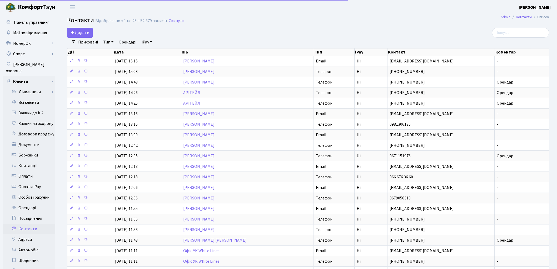
select select "25"
click at [502, 33] on input "search" at bounding box center [520, 33] width 57 height 10
paste input "[EMAIL_ADDRESS][DOMAIN_NAME]"
type input "bezkrovnaya@valprim.com.ua"
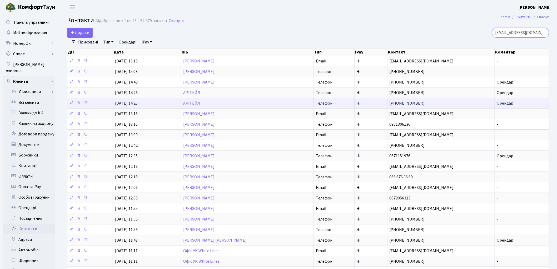
scroll to position [0, 10]
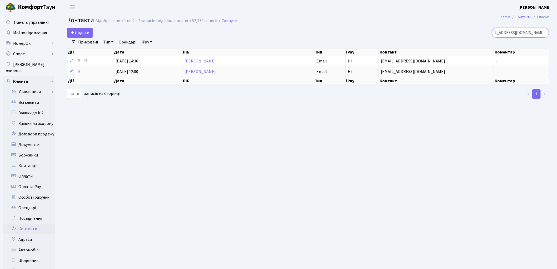
click at [543, 33] on input "bezkrovnaya@valprim.com.ua" at bounding box center [520, 33] width 57 height 10
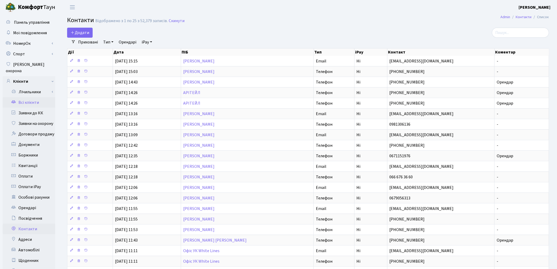
click at [32, 97] on link "Всі клієнти" at bounding box center [29, 102] width 53 height 11
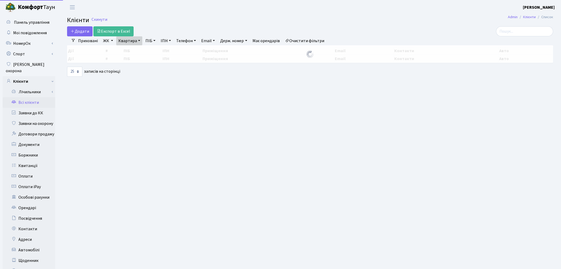
select select "25"
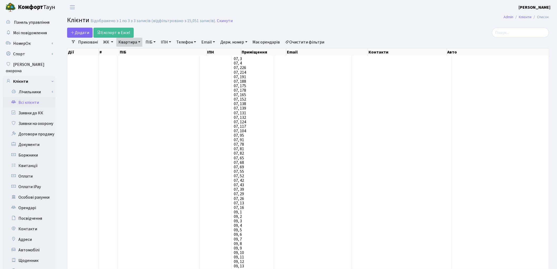
click at [319, 41] on link "Очистити фільтри" at bounding box center [304, 42] width 43 height 9
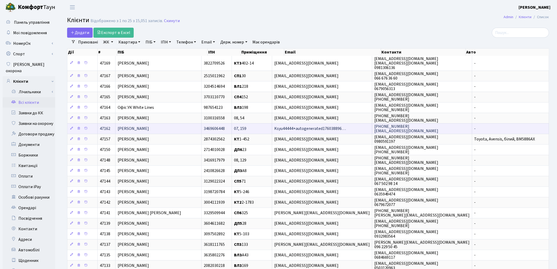
click at [331, 127] on span "Ksyu44444+autogenerated176038896…" at bounding box center [310, 129] width 72 height 6
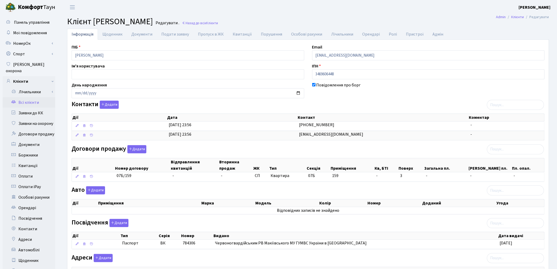
click at [31, 98] on link "Всі клієнти" at bounding box center [29, 102] width 53 height 11
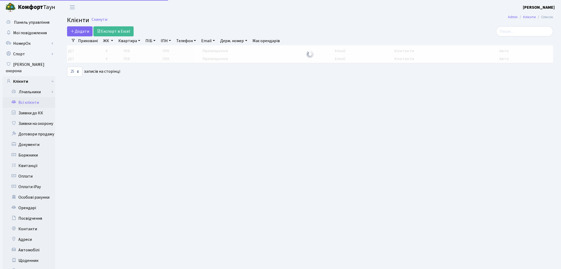
select select "25"
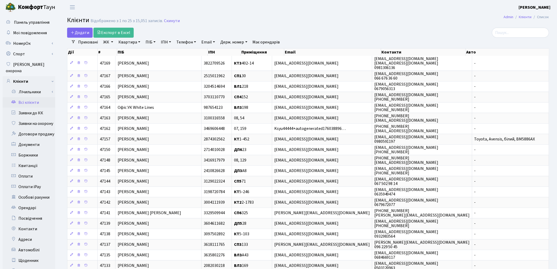
click at [397, 20] on h2 "Клієнти Відображено з 1 по 25 з 15,051 записів. Скинути" at bounding box center [308, 21] width 482 height 9
click at [23, 97] on link "Всі клієнти" at bounding box center [29, 102] width 53 height 11
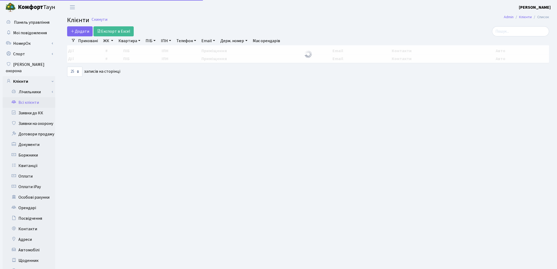
select select "25"
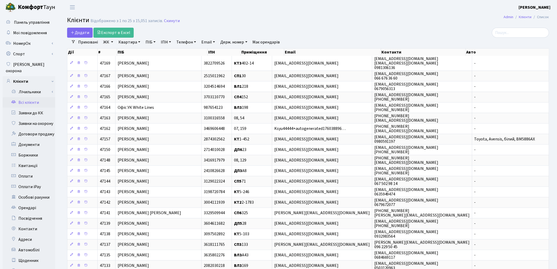
click at [125, 45] on link "Квартира" at bounding box center [129, 42] width 26 height 9
type input "1"
type input "4-339"
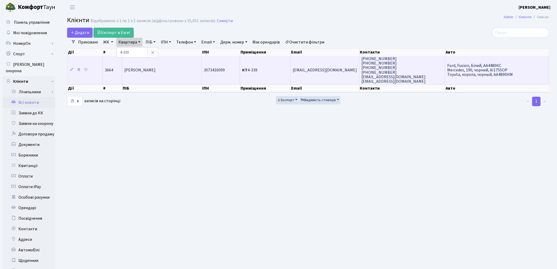
click at [345, 78] on td "[EMAIL_ADDRESS][DOMAIN_NAME]" at bounding box center [324, 70] width 69 height 28
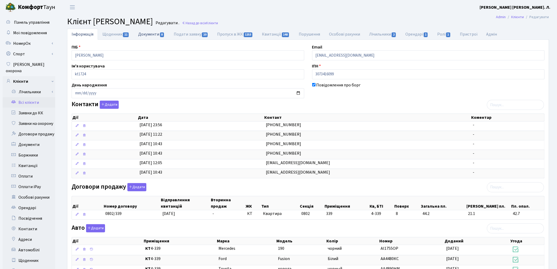
click at [157, 36] on link "Документи 8" at bounding box center [151, 34] width 35 height 11
select select "25"
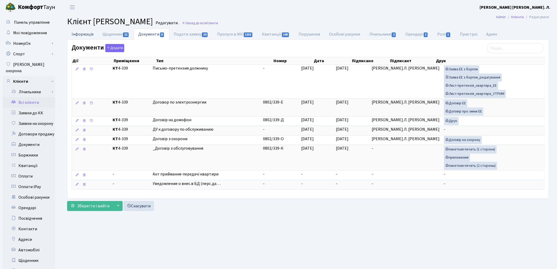
click at [85, 35] on link "Інформація" at bounding box center [82, 34] width 31 height 11
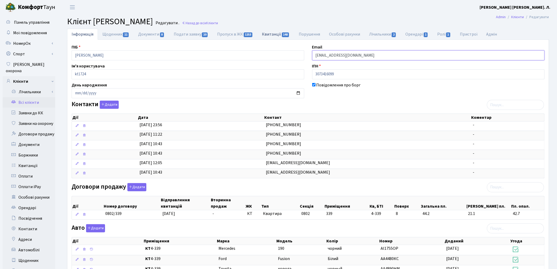
drag, startPoint x: 377, startPoint y: 54, endPoint x: 268, endPoint y: 32, distance: 112.3
click at [268, 32] on div "Інформація Щоденник 11 Документи 8 Подати заявку 10 Пропуск в ЖК 1253 Квитанції…" at bounding box center [308, 224] width 482 height 391
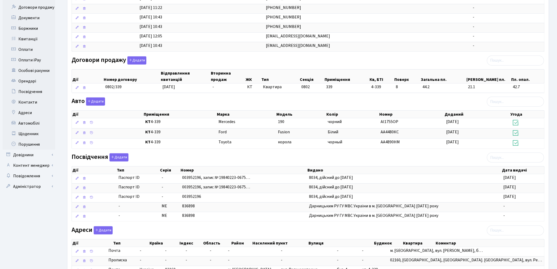
scroll to position [182, 0]
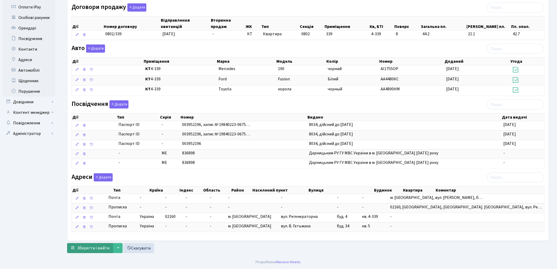
type input "[EMAIL_ADDRESS][DOMAIN_NAME]"
click at [93, 248] on span "Зберегти і вийти" at bounding box center [93, 248] width 32 height 6
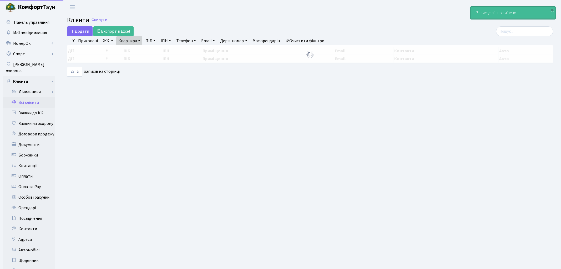
select select "25"
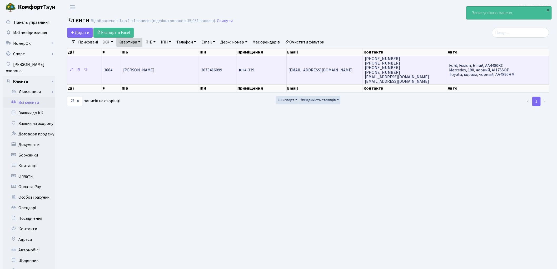
click at [336, 74] on td "[EMAIL_ADDRESS][DOMAIN_NAME]" at bounding box center [324, 70] width 76 height 28
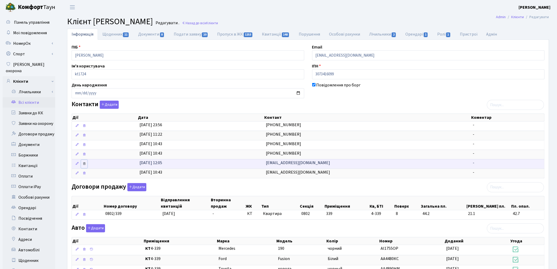
click at [84, 164] on icon at bounding box center [84, 164] width 4 height 4
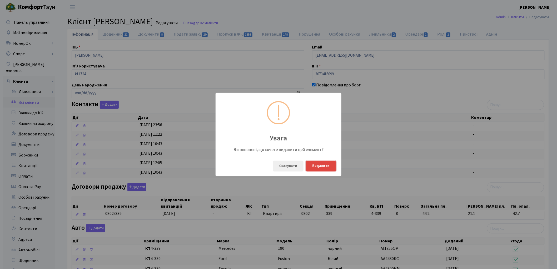
click at [327, 164] on button "Видалити" at bounding box center [321, 165] width 30 height 11
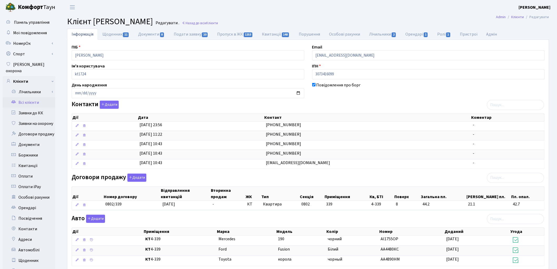
click at [30, 98] on link "Всі клієнти" at bounding box center [29, 102] width 53 height 11
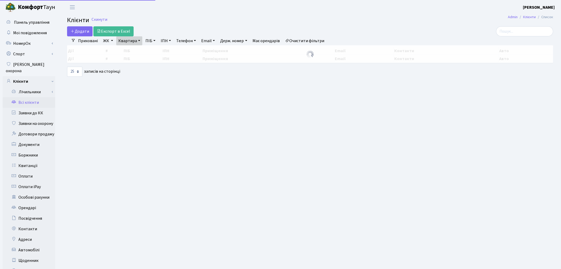
select select "25"
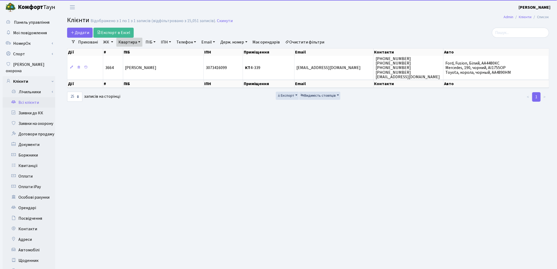
click at [307, 43] on link "Очистити фільтри" at bounding box center [304, 42] width 43 height 9
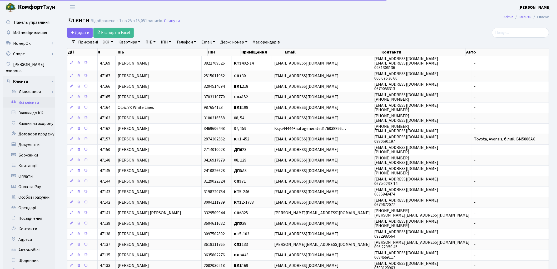
click at [149, 42] on link "ПІБ" at bounding box center [150, 42] width 14 height 9
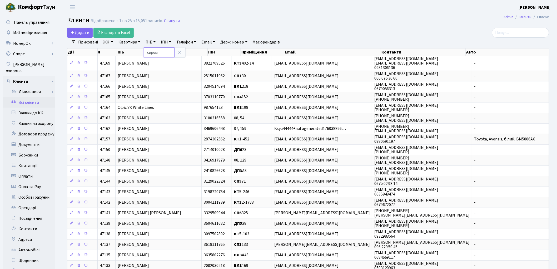
type input "сиром"
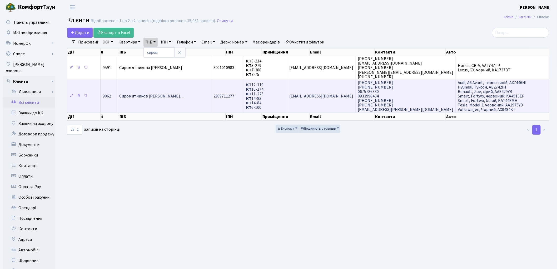
click at [160, 93] on span "Сиром'ятников [PERSON_NAME]…" at bounding box center [151, 96] width 65 height 6
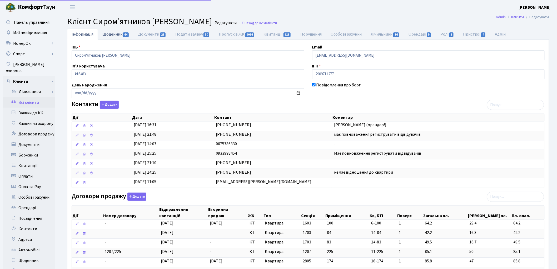
click at [114, 33] on link "Щоденник 64" at bounding box center [116, 34] width 36 height 11
select select "25"
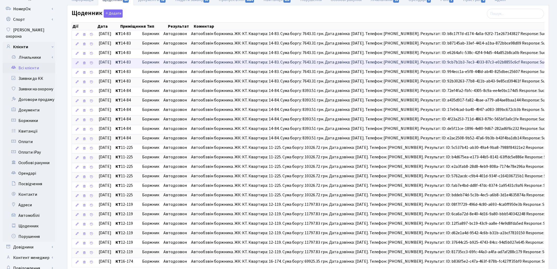
scroll to position [87, 0]
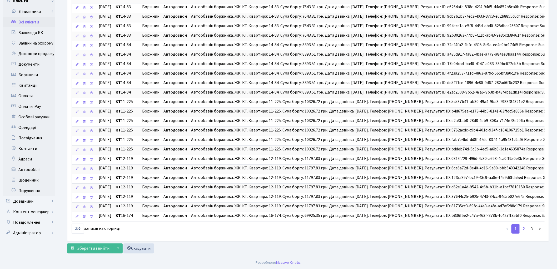
click at [525, 229] on link "2" at bounding box center [523, 228] width 8 height 9
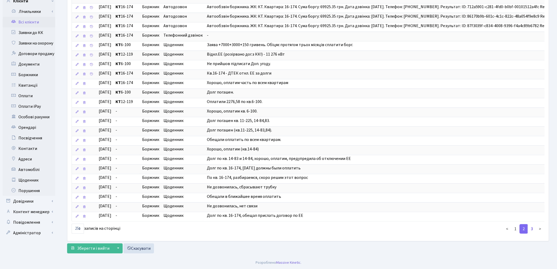
click at [533, 228] on link "3" at bounding box center [531, 228] width 8 height 9
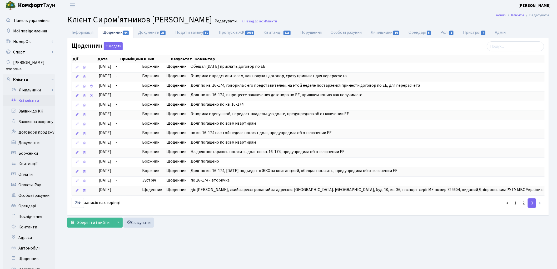
scroll to position [0, 0]
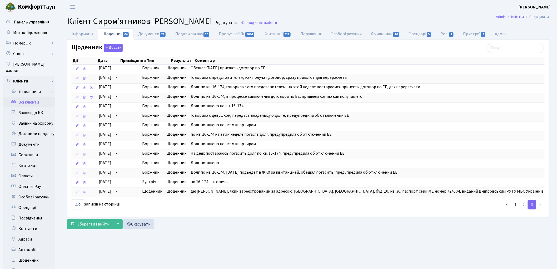
click at [31, 97] on link "Всі клієнти" at bounding box center [29, 102] width 53 height 11
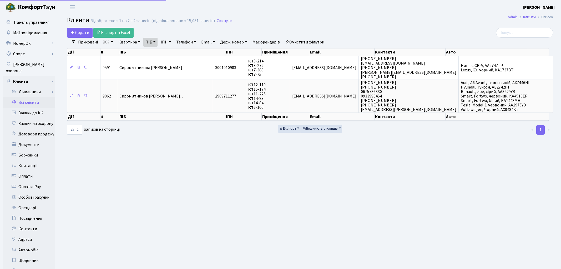
select select "25"
click at [419, 157] on main "Admin Клієнти Список Клієнти Відображено з 1 по 2 з 2 записів (відфільтровано з…" at bounding box center [307, 167] width 497 height 306
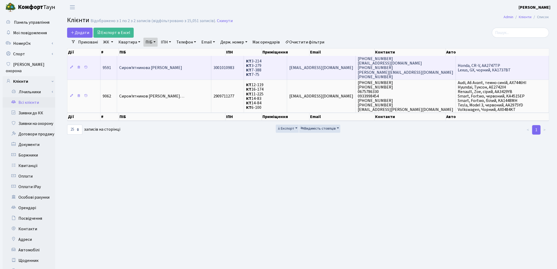
click at [200, 66] on td "Сиром'ятникова [PERSON_NAME]" at bounding box center [164, 68] width 94 height 24
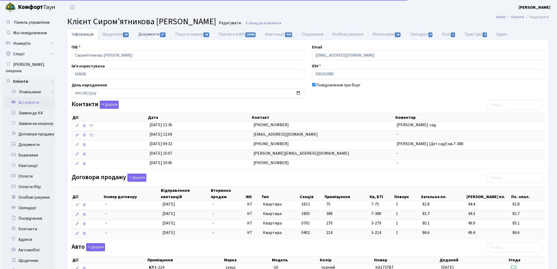
click at [151, 39] on link "Документи 17" at bounding box center [152, 34] width 37 height 11
select select "25"
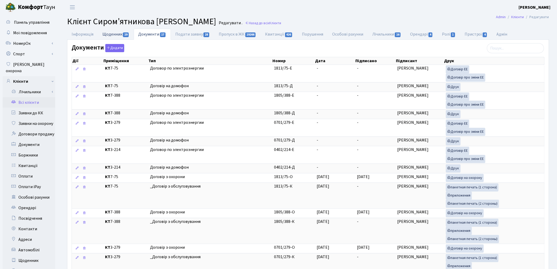
click at [108, 34] on link "Щоденник 19" at bounding box center [116, 34] width 36 height 11
select select "25"
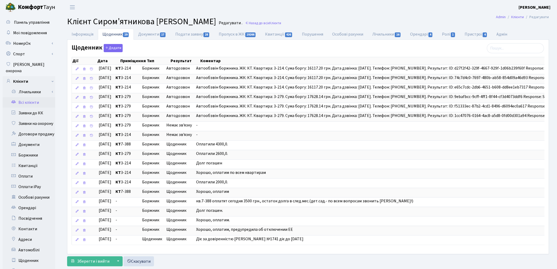
click at [392, 253] on div "Щоденник Додати Дії Дата Приміщення Тип Результат Коментар Дії Дата" at bounding box center [307, 147] width 481 height 214
click at [151, 37] on link "Документи 17" at bounding box center [152, 34] width 37 height 11
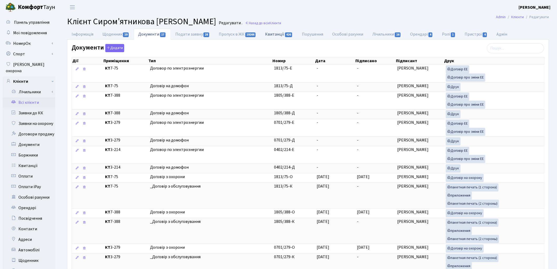
click at [273, 36] on link "Квитанції 426" at bounding box center [279, 34] width 37 height 11
select select "25"
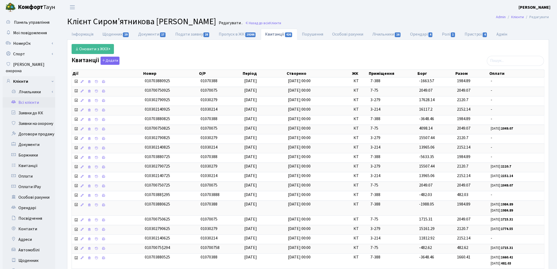
click at [35, 99] on link "Всі клієнти" at bounding box center [29, 102] width 53 height 11
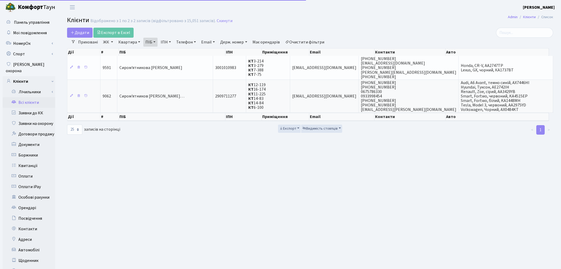
select select "25"
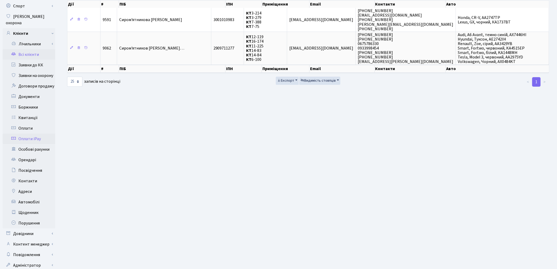
scroll to position [59, 0]
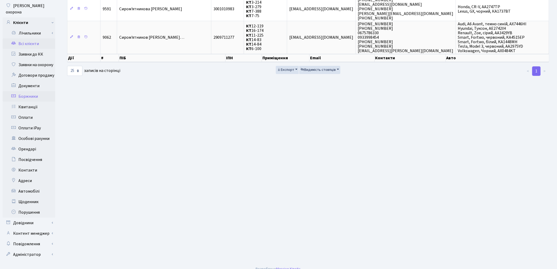
click at [26, 91] on link "Боржники" at bounding box center [29, 96] width 53 height 11
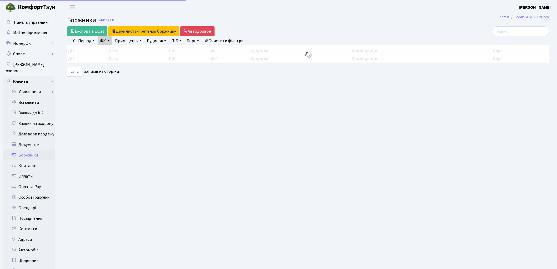
select select "25"
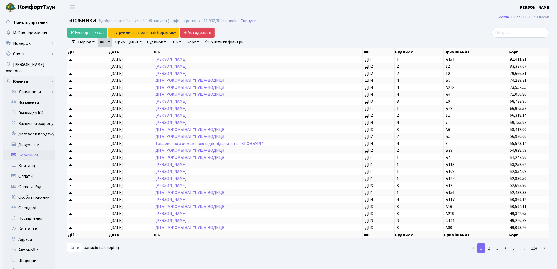
click at [239, 42] on link "Очистити фільтри" at bounding box center [223, 42] width 43 height 9
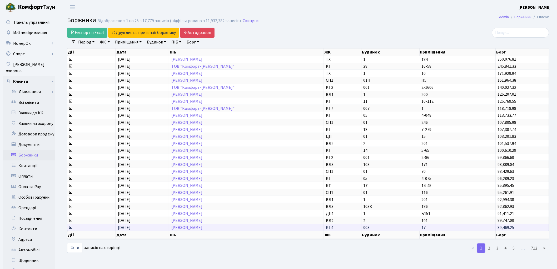
click at [478, 226] on span "17" at bounding box center [457, 227] width 72 height 4
click at [203, 224] on link "[PERSON_NAME]" at bounding box center [186, 227] width 31 height 6
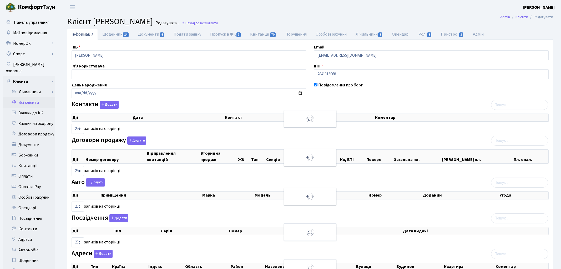
select select "25"
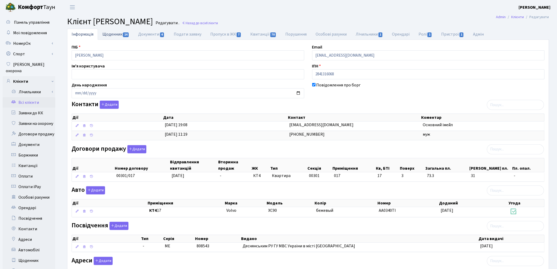
click at [115, 33] on link "Щоденник 14" at bounding box center [116, 34] width 36 height 11
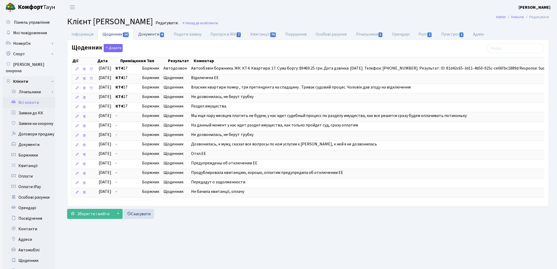
click at [148, 37] on link "Документи 4" at bounding box center [151, 34] width 35 height 11
select select "25"
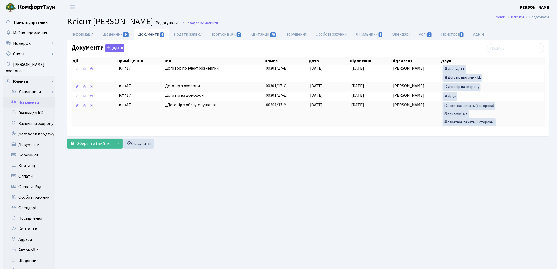
click at [412, 149] on div "Інформація Щоденник 14 Документи 4 Подати заявку Пропуск в ЖК 7 Квитанції 70 По…" at bounding box center [308, 90] width 490 height 122
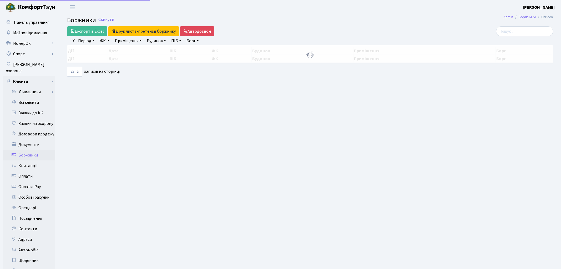
select select "25"
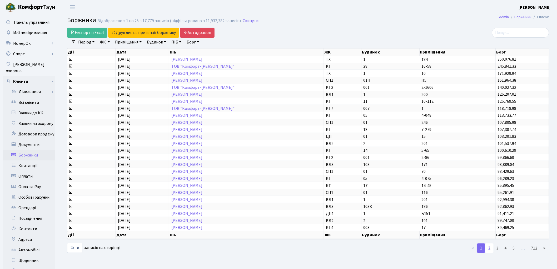
click at [489, 246] on link "2" at bounding box center [489, 247] width 8 height 9
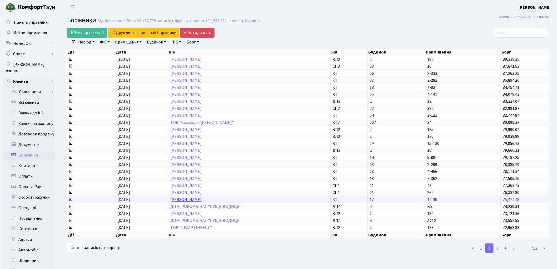
click at [190, 196] on link "[PERSON_NAME]" at bounding box center [185, 199] width 31 height 6
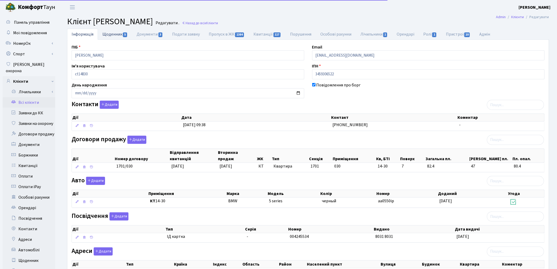
click at [113, 35] on link "Щоденник 5" at bounding box center [115, 34] width 34 height 11
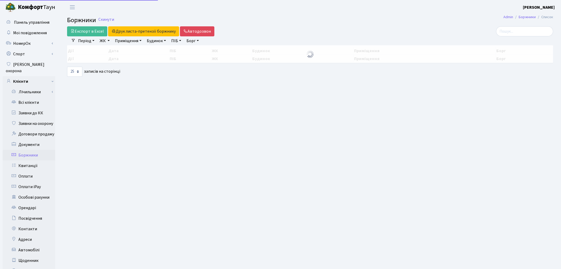
select select "25"
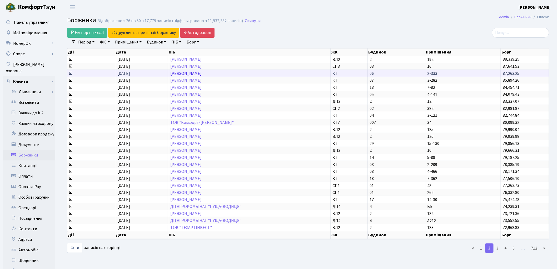
click at [193, 72] on link "Назарова Марина Яківна" at bounding box center [185, 73] width 31 height 6
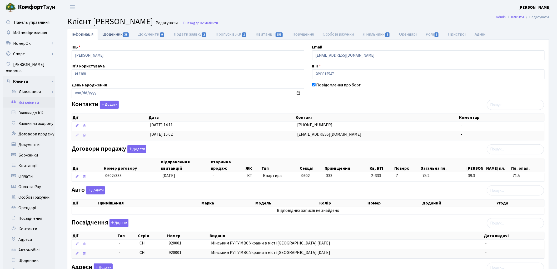
click at [119, 32] on link "Щоденник 38" at bounding box center [116, 34] width 36 height 11
select select "25"
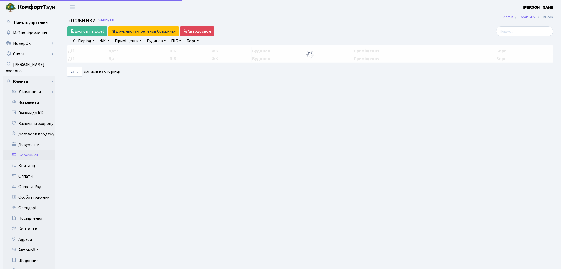
select select "25"
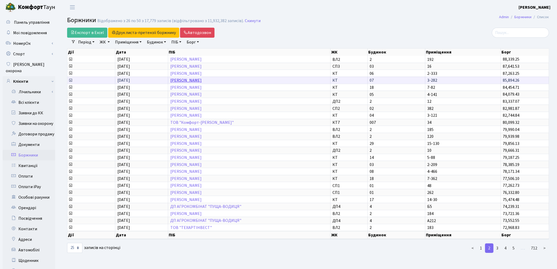
click at [197, 79] on link "[PERSON_NAME]" at bounding box center [185, 80] width 31 height 6
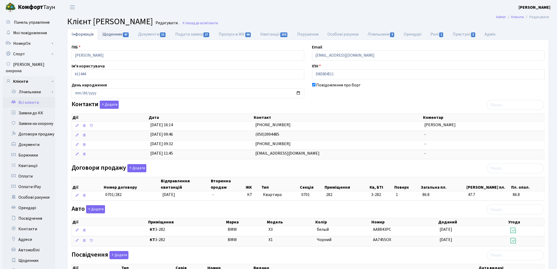
click at [115, 35] on link "Щоденник 47" at bounding box center [116, 34] width 36 height 11
select select "25"
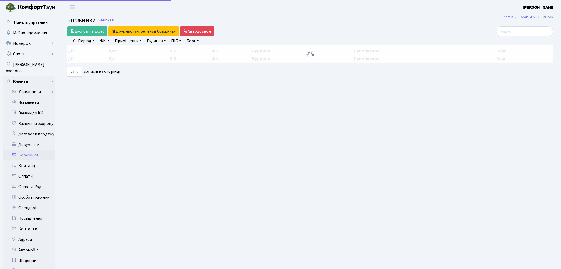
select select "25"
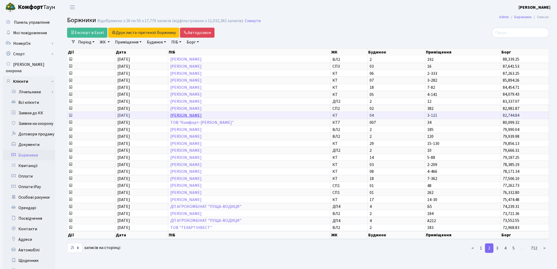
click at [201, 113] on link "[PERSON_NAME]" at bounding box center [185, 115] width 31 height 6
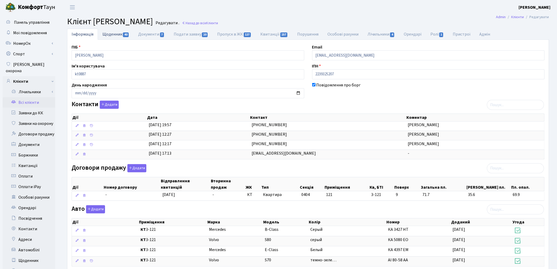
click at [120, 35] on link "Щоденник 40" at bounding box center [116, 34] width 36 height 11
select select "25"
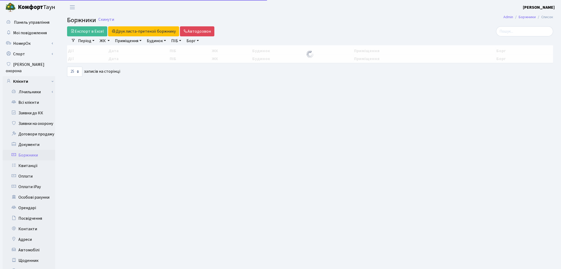
select select "25"
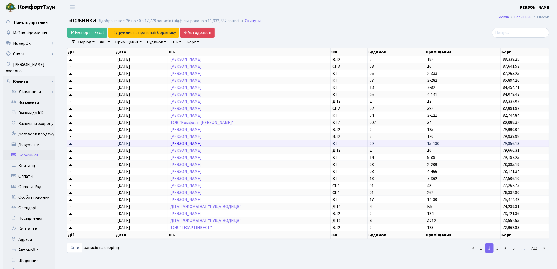
click at [190, 142] on link "Ідані Вікторія Миколаївна" at bounding box center [185, 143] width 31 height 6
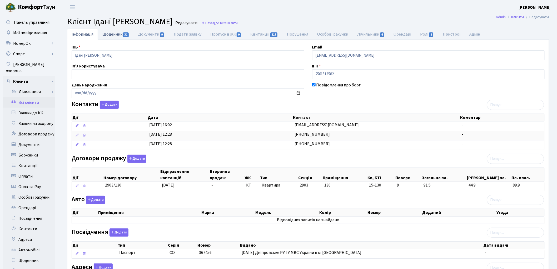
click at [109, 34] on link "Щоденник 31" at bounding box center [116, 34] width 36 height 11
select select "25"
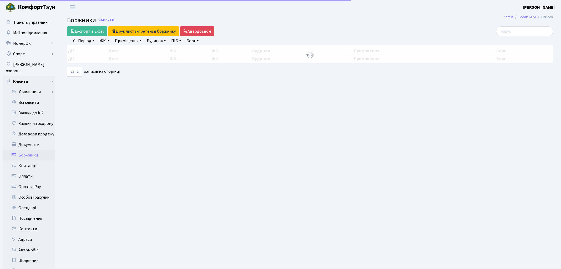
select select "25"
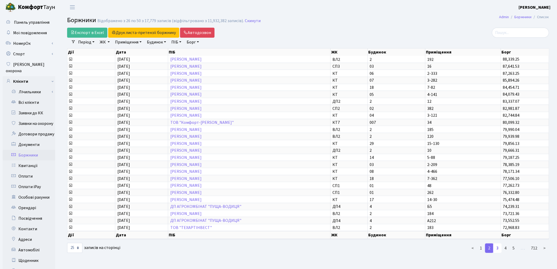
click at [497, 246] on link "3" at bounding box center [497, 247] width 8 height 9
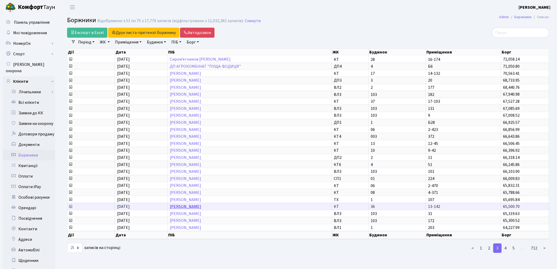
click at [181, 203] on link "[PERSON_NAME]" at bounding box center [185, 206] width 31 height 6
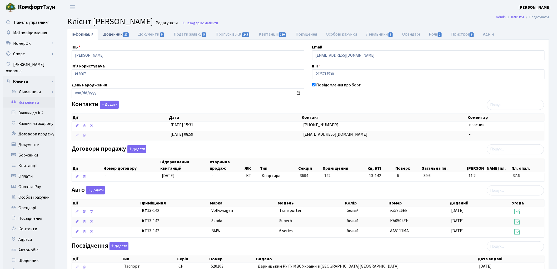
click at [114, 36] on link "Щоденник 17" at bounding box center [116, 34] width 36 height 11
select select "25"
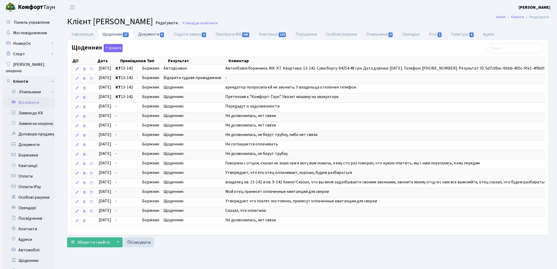
click at [143, 36] on link "Документи 5" at bounding box center [151, 34] width 35 height 11
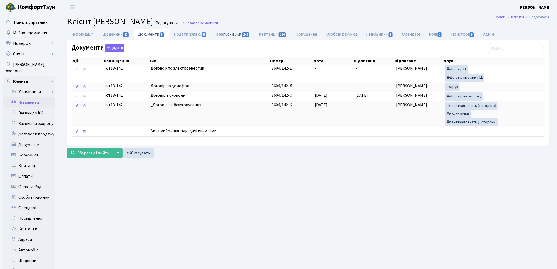
click at [233, 34] on link "Пропуск в ЖК 245" at bounding box center [232, 34] width 43 height 11
select select "25"
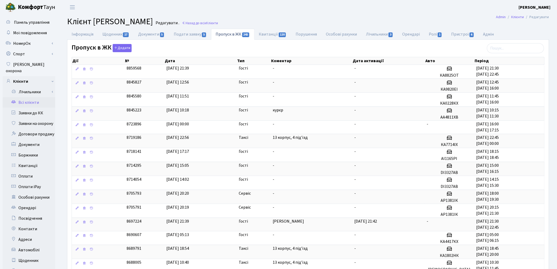
click at [24, 97] on link "Всі клієнти" at bounding box center [29, 102] width 53 height 11
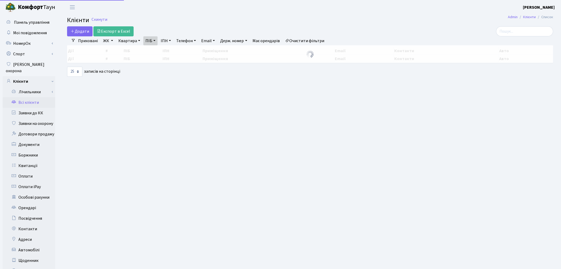
select select "25"
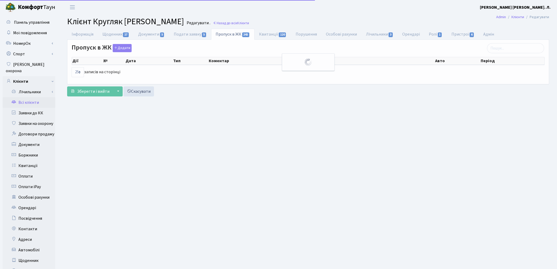
select select "25"
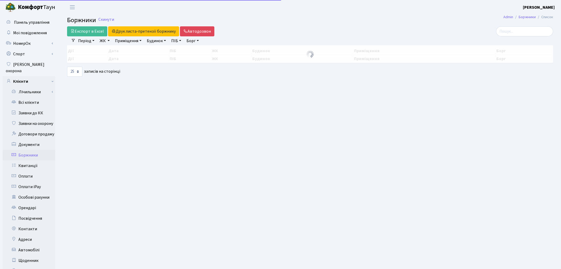
select select "25"
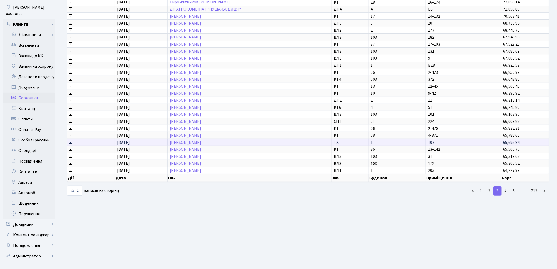
scroll to position [58, 0]
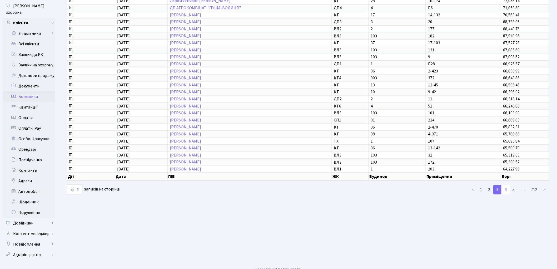
click at [505, 188] on link "4" at bounding box center [505, 189] width 8 height 9
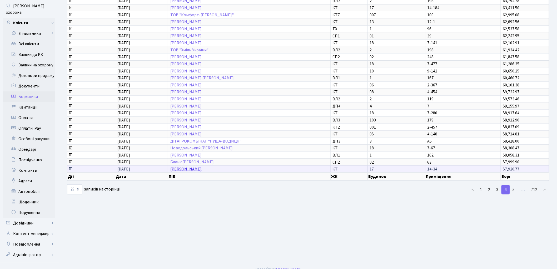
click at [188, 168] on link "[PERSON_NAME]" at bounding box center [185, 169] width 31 height 6
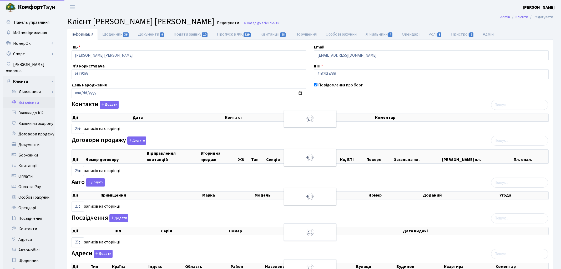
select select "25"
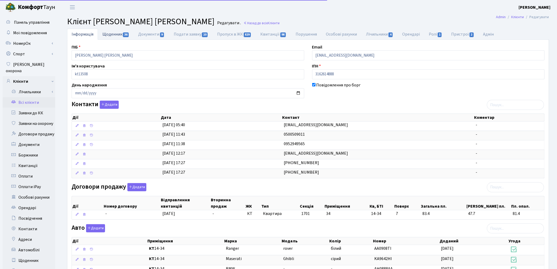
click at [110, 33] on link "Щоденник 36" at bounding box center [116, 34] width 36 height 11
select select "25"
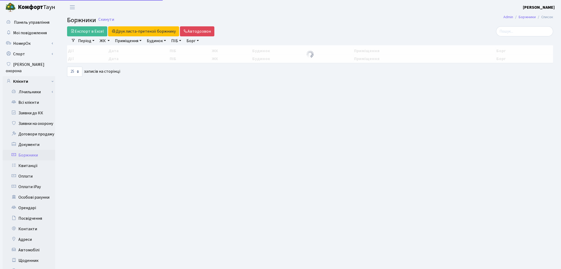
select select "25"
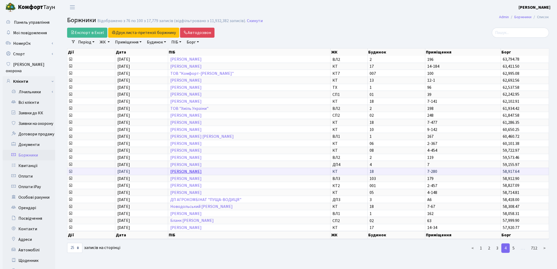
click at [177, 169] on link "Кожушко Надія Іванівна" at bounding box center [185, 171] width 31 height 6
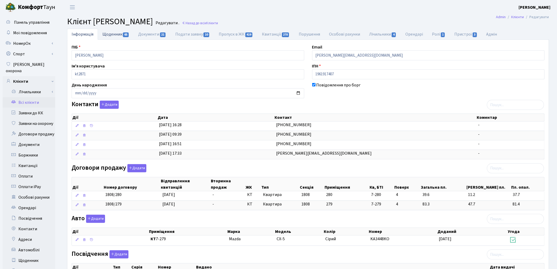
click at [108, 36] on link "Щоденник 65" at bounding box center [116, 34] width 36 height 11
select select "25"
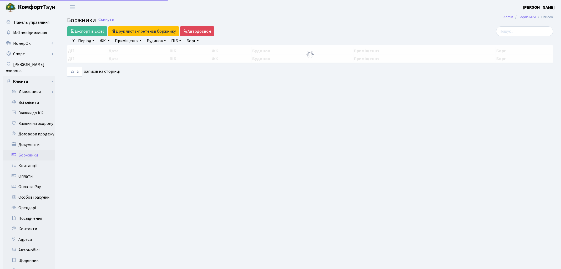
select select "25"
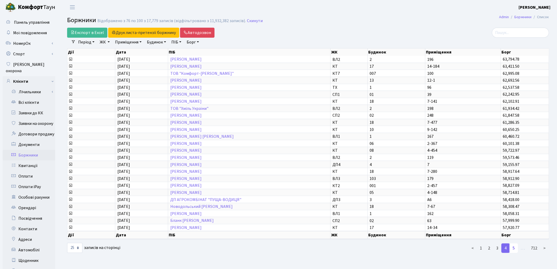
click at [515, 245] on link "5" at bounding box center [513, 247] width 8 height 9
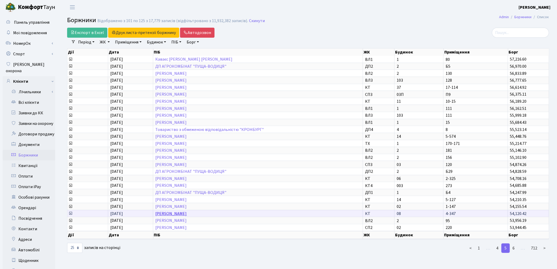
click at [186, 210] on link "[PERSON_NAME] [PERSON_NAME]" at bounding box center [170, 213] width 31 height 6
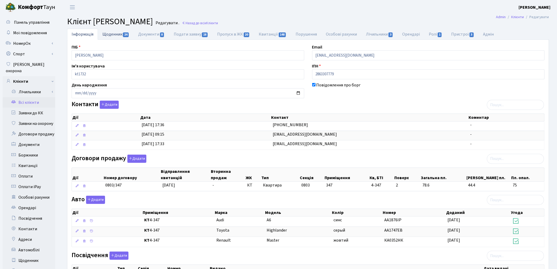
click at [116, 35] on link "Щоденник 24" at bounding box center [116, 34] width 36 height 11
select select "25"
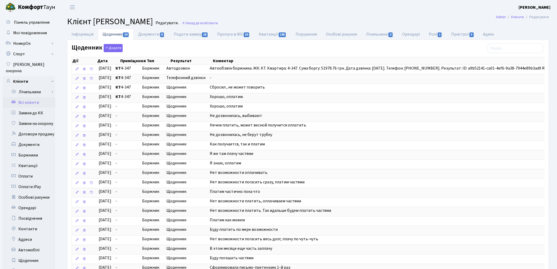
click at [23, 97] on link "Всі клієнти" at bounding box center [29, 102] width 53 height 11
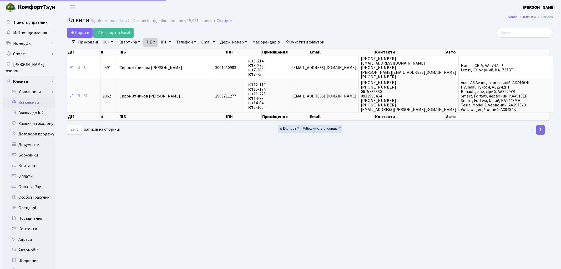
select select "25"
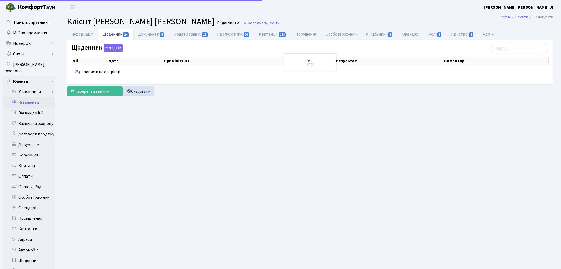
select select "25"
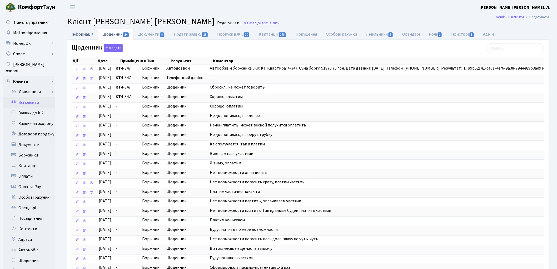
click at [77, 35] on link "Інформація" at bounding box center [82, 34] width 31 height 11
select select "25"
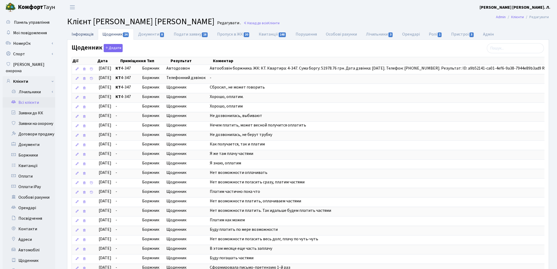
select select "25"
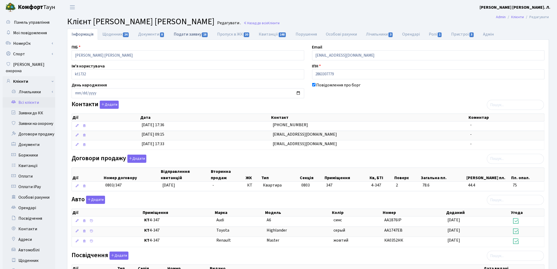
click at [181, 36] on link "Подати заявку 18" at bounding box center [190, 34] width 43 height 11
select select "25"
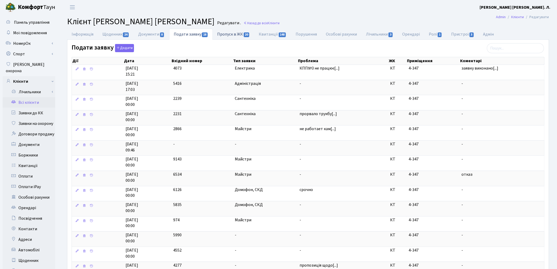
click at [231, 34] on link "Пропуск в ЖК 20" at bounding box center [234, 34] width 42 height 11
select select "25"
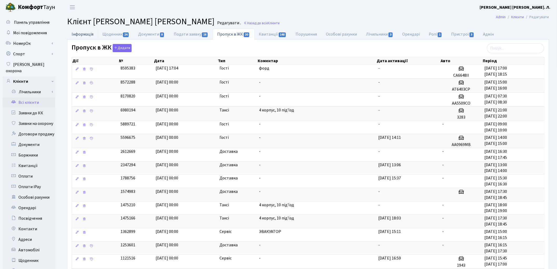
click at [73, 33] on link "Інформація" at bounding box center [82, 34] width 31 height 11
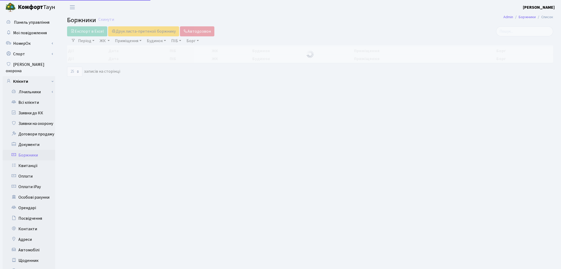
select select "25"
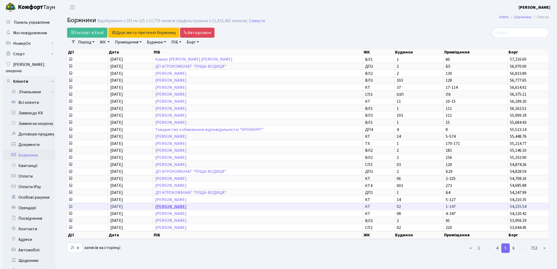
click at [159, 205] on link "Колодій Олена Владиславівна" at bounding box center [170, 206] width 31 height 6
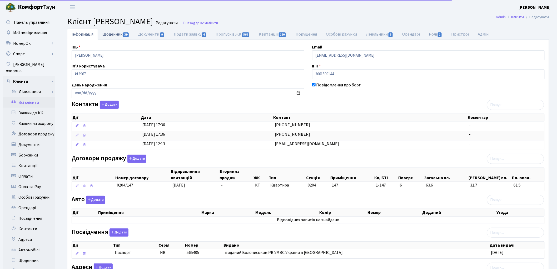
click at [110, 36] on link "Щоденник 39" at bounding box center [116, 34] width 36 height 11
select select "25"
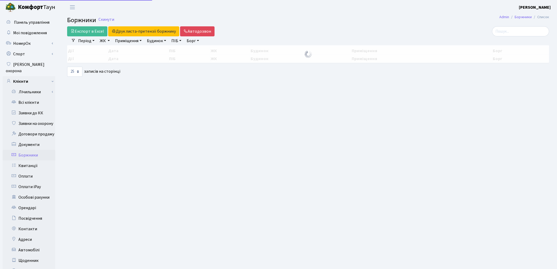
select select "25"
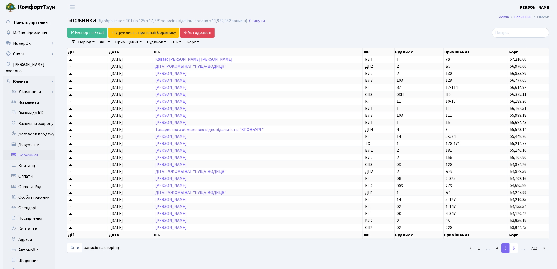
click at [514, 246] on link "6" at bounding box center [513, 247] width 8 height 9
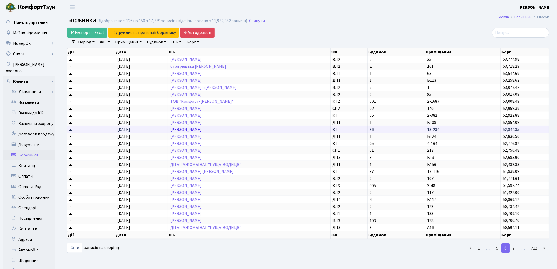
click at [177, 129] on link "Силява Олеся Дмитрівна" at bounding box center [185, 130] width 31 height 6
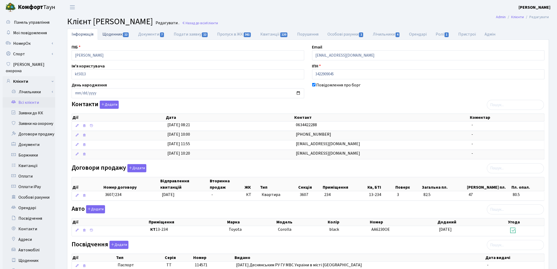
click at [116, 34] on link "Щоденник 12" at bounding box center [116, 34] width 36 height 11
select select "25"
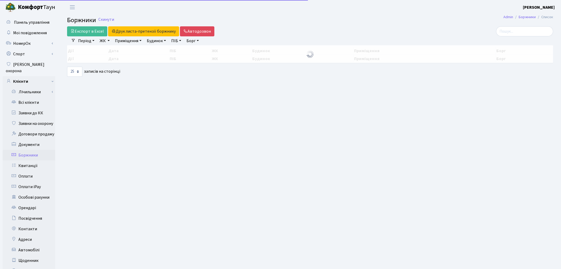
select select "25"
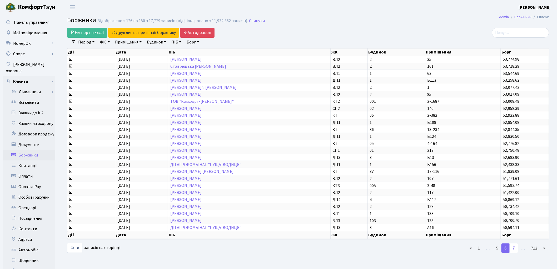
click at [514, 246] on link "7" at bounding box center [513, 247] width 8 height 9
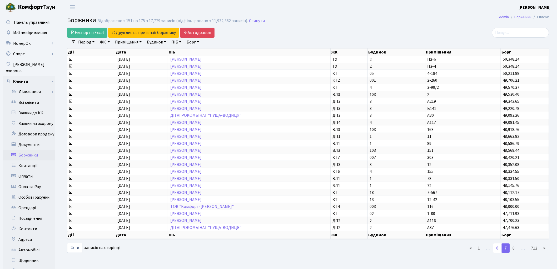
click at [499, 246] on link "6" at bounding box center [497, 247] width 8 height 9
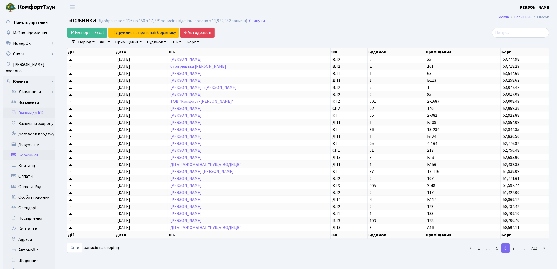
click at [43, 108] on link "Заявки до КК" at bounding box center [29, 113] width 53 height 11
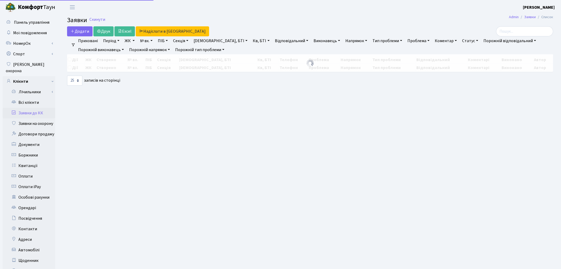
select select "25"
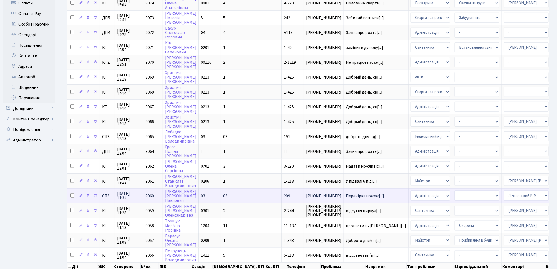
scroll to position [175, 0]
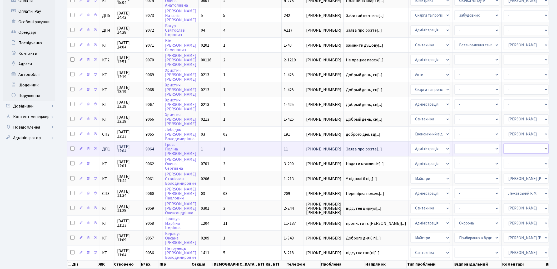
click at [503, 144] on select "- Адміністратор ЖК ДП Адміністратор ЖК КТ Адміністратор ЖК СП Вижул В. В. Горді…" at bounding box center [525, 149] width 45 height 10
select select "94"
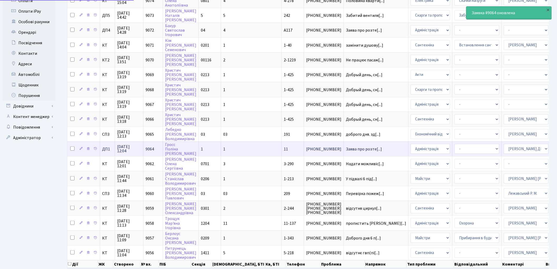
click at [503, 144] on select "- Адміністратор ЖК ДП Адміністратор ЖК КТ Адміністратор ЖК СП Вижул В. В. Горді…" at bounding box center [525, 149] width 45 height 10
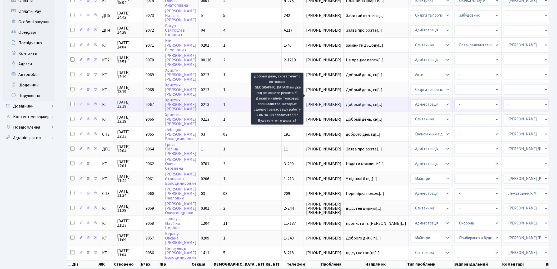
click at [346, 102] on span "Добрый день, сн[...]" at bounding box center [364, 105] width 37 height 6
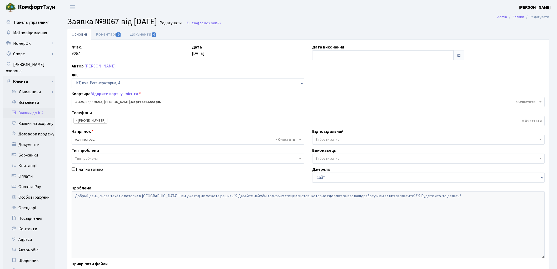
select select "476"
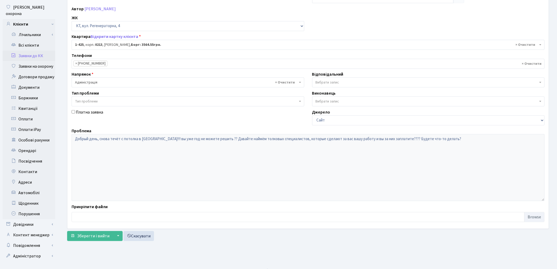
scroll to position [59, 0]
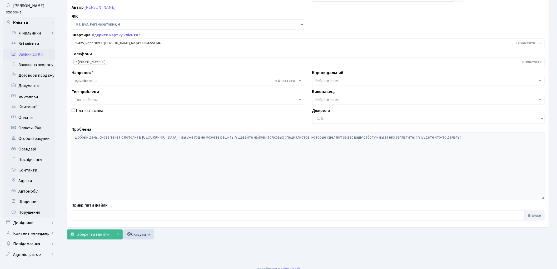
click at [106, 122] on div "Платна заявка" at bounding box center [188, 115] width 240 height 16
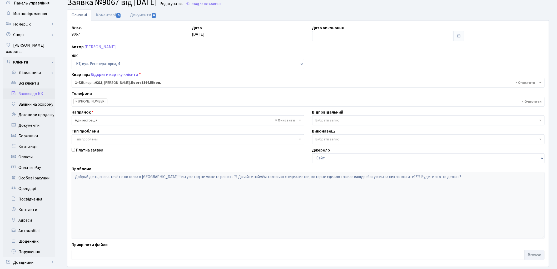
scroll to position [29, 0]
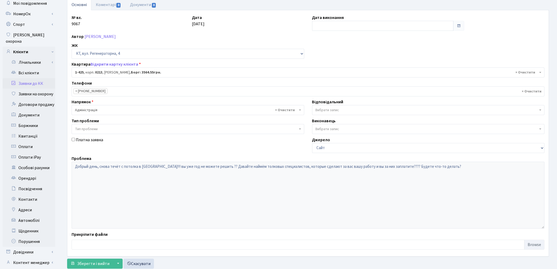
click at [330, 112] on span "Вибрати запис" at bounding box center [327, 109] width 24 height 5
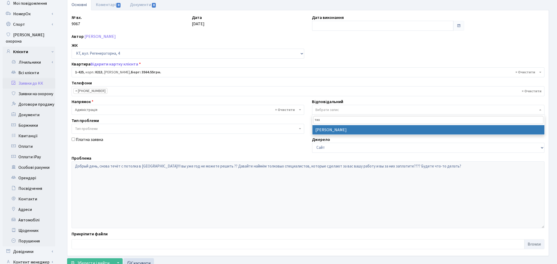
type input "тих"
select select "67"
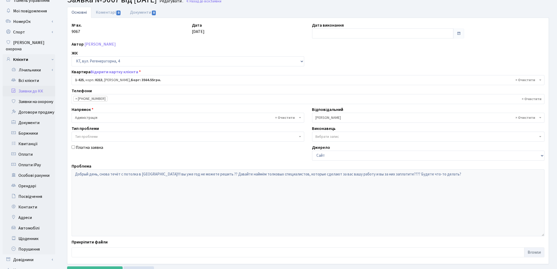
scroll to position [58, 0]
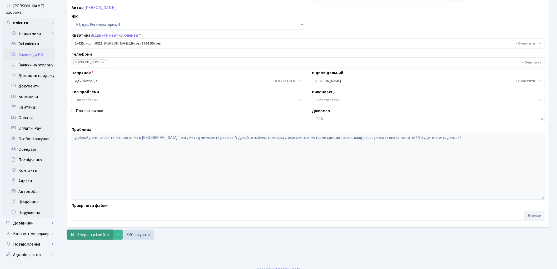
click at [79, 235] on span "Зберегти і вийти" at bounding box center [93, 234] width 32 height 6
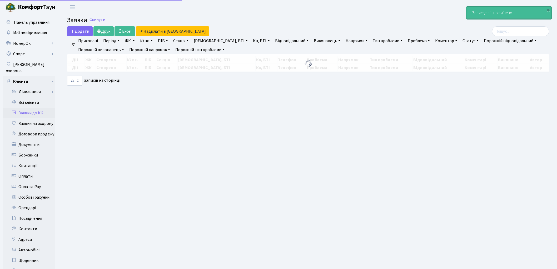
select select "25"
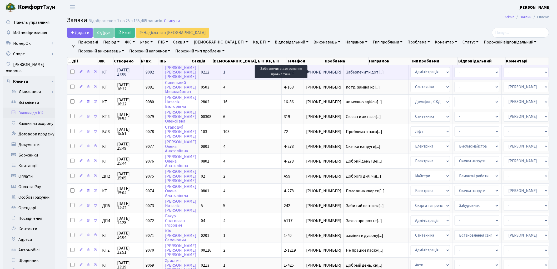
click at [346, 73] on span "Забезпечити дот[...]" at bounding box center [365, 72] width 38 height 6
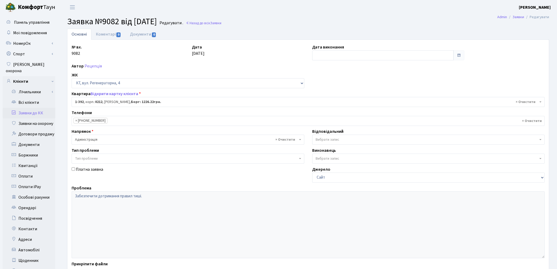
select select "444"
click at [38, 108] on link "Заявки до КК" at bounding box center [29, 113] width 53 height 11
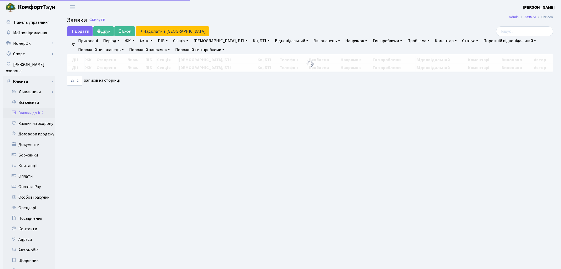
select select "25"
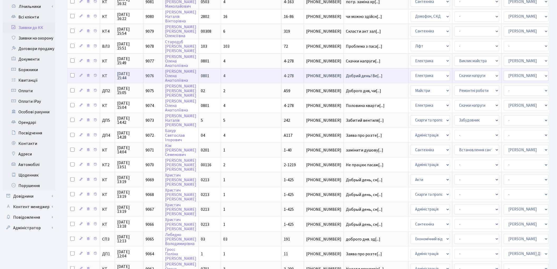
scroll to position [88, 0]
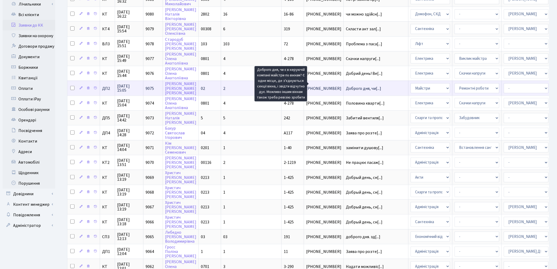
click at [346, 85] on span "Доброго дня, чи[...]" at bounding box center [363, 88] width 35 height 6
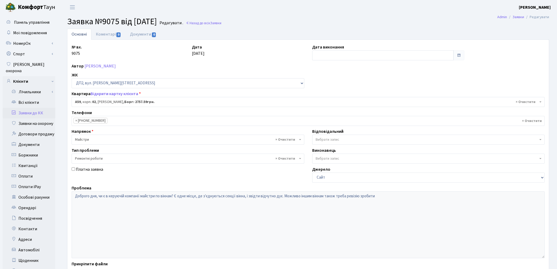
select select "30751"
select select "62"
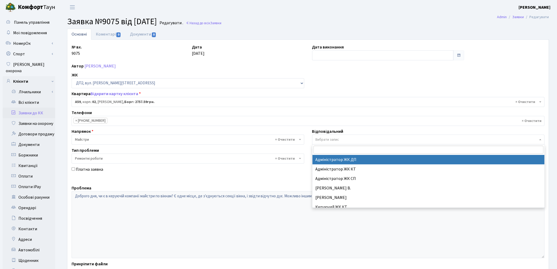
click at [333, 141] on span "Вибрати запис" at bounding box center [327, 139] width 24 height 5
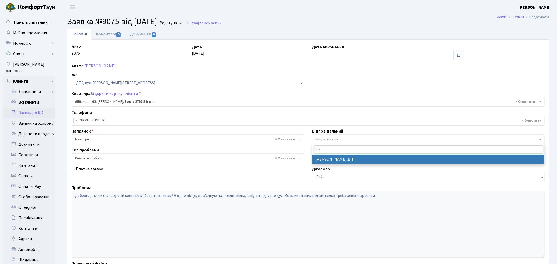
type input "сом"
select select "94"
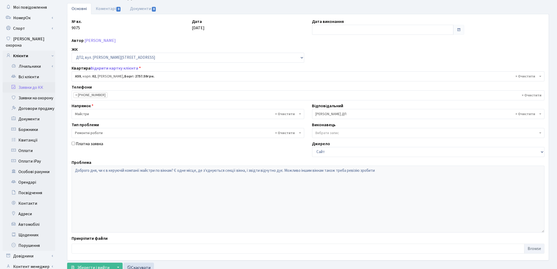
scroll to position [59, 0]
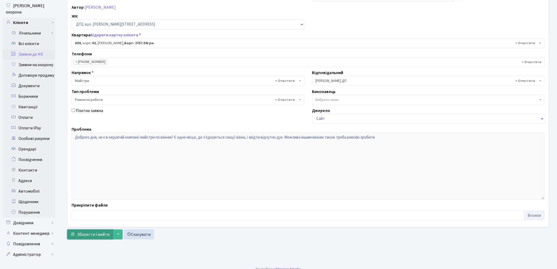
click at [94, 233] on span "Зберегти і вийти" at bounding box center [93, 234] width 32 height 6
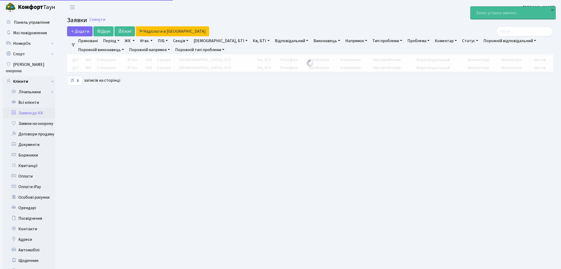
select select "25"
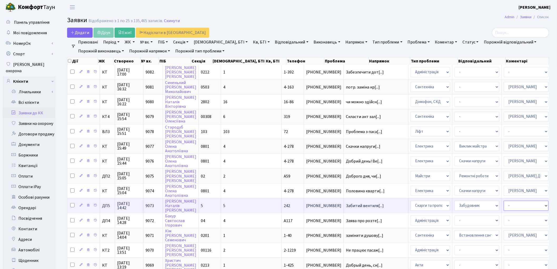
click at [503, 201] on select "- Адміністратор ЖК ДП Адміністратор ЖК КТ Адміністратор ЖК СП Вижул В. В. Горді…" at bounding box center [525, 205] width 45 height 10
select select "94"
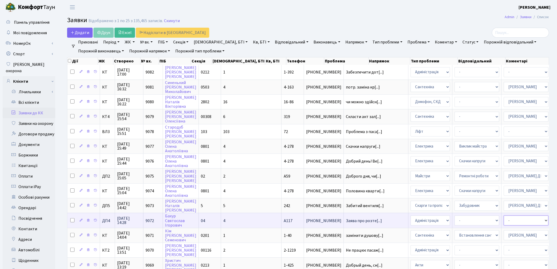
click at [503, 215] on select "- Адміністратор ЖК ДП Адміністратор ЖК КТ Адміністратор ЖК СП Вижул В. В. Горді…" at bounding box center [525, 220] width 45 height 10
select select "94"
click at [503, 215] on select "- Адміністратор ЖК ДП Адміністратор ЖК КТ Адміністратор ЖК СП Вижул В. В. Горді…" at bounding box center [525, 220] width 45 height 10
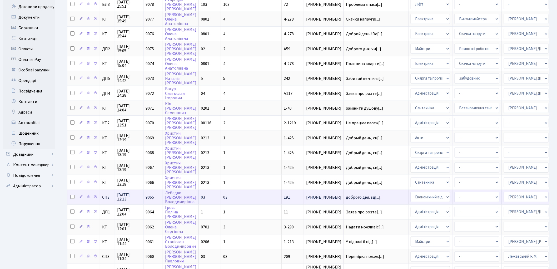
scroll to position [146, 0]
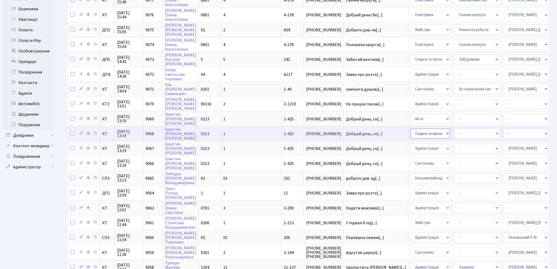
click at [410, 128] on select "- Адміністрація Домофон, СКД Ліфт Майстри Сантехніка Економічний відділ Електри…" at bounding box center [429, 133] width 39 height 10
select select "2"
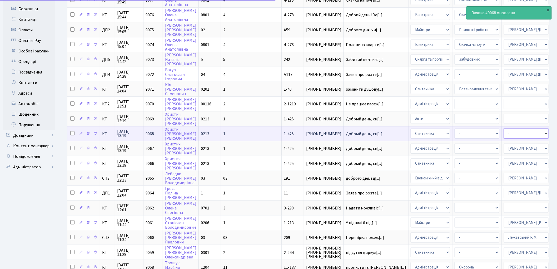
click at [503, 128] on select "- Адміністратор ЖК ДП Адміністратор ЖК КТ Адміністратор ЖК СП Вижул В. В. Горді…" at bounding box center [525, 133] width 45 height 10
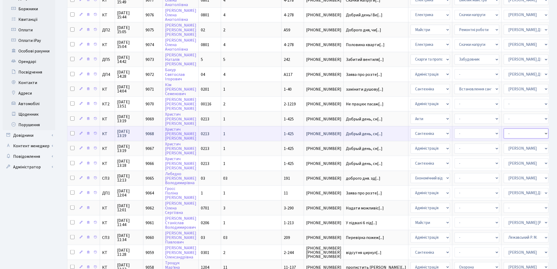
select select "67"
click at [503, 128] on select "- Адміністратор ЖК ДП Адміністратор ЖК КТ Адміністратор ЖК СП Вижул В. В. Горді…" at bounding box center [525, 133] width 45 height 10
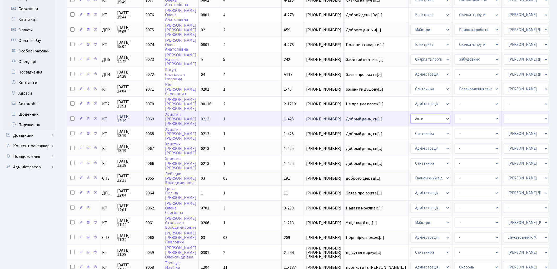
click at [410, 114] on select "- Адміністрація Домофон, СКД Ліфт Майстри Сантехніка Економічний відділ Електри…" at bounding box center [429, 119] width 39 height 10
select select "2"
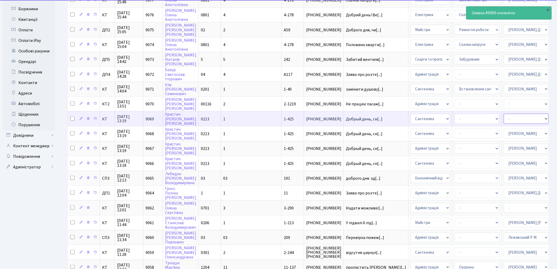
click at [503, 114] on select "- Адміністратор ЖК ДП Адміністратор ЖК КТ Адміністратор ЖК СП Вижул В. В. Горді…" at bounding box center [525, 119] width 45 height 10
select select "67"
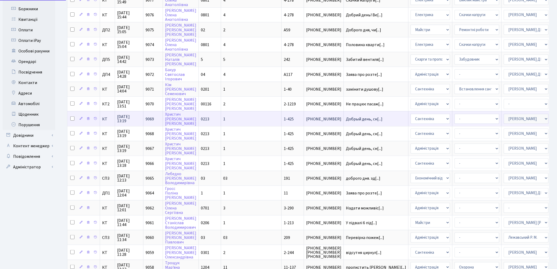
click at [503, 114] on select "- Адміністратор ЖК ДП Адміністратор ЖК КТ Адміністратор ЖК СП Вижул В. В. Горді…" at bounding box center [525, 119] width 45 height 10
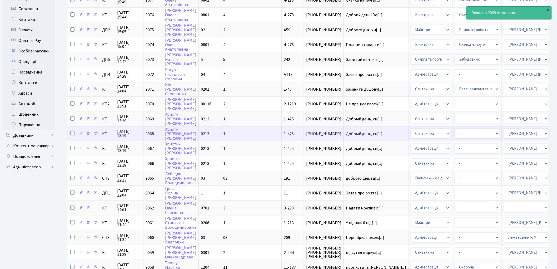
click at [344, 128] on td "Добрый день, сн[...]" at bounding box center [376, 133] width 65 height 15
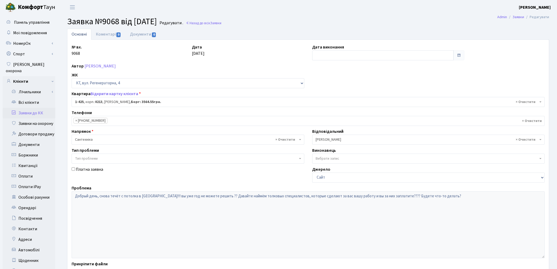
select select "476"
click at [113, 33] on link "Коментарі 0" at bounding box center [108, 34] width 34 height 11
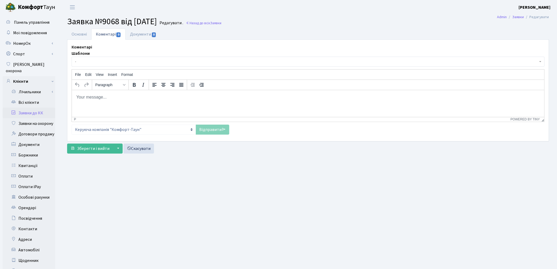
click at [96, 100] on html at bounding box center [308, 97] width 472 height 14
click at [207, 125] on link "Відправити" at bounding box center [212, 129] width 33 height 10
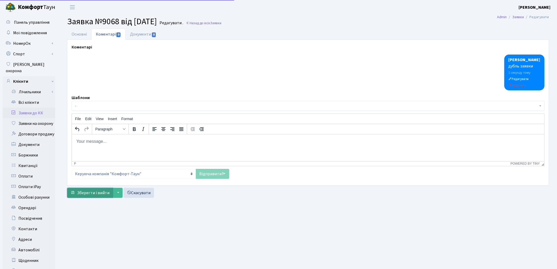
click at [78, 192] on span "Зберегти і вийти" at bounding box center [93, 193] width 32 height 6
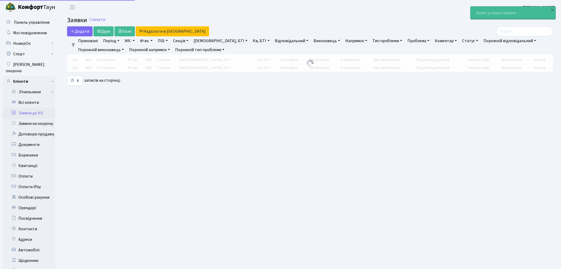
select select "25"
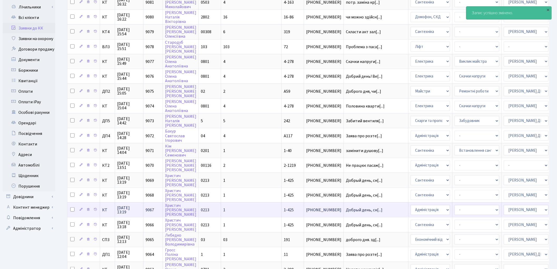
scroll to position [88, 0]
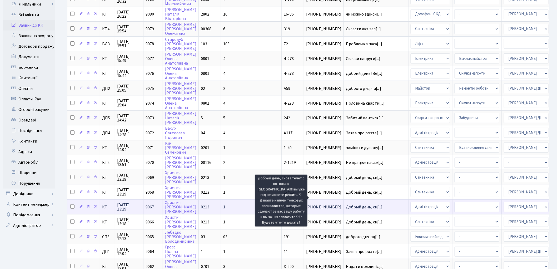
click at [346, 204] on span "Добрый день, сн[...]" at bounding box center [364, 207] width 37 height 6
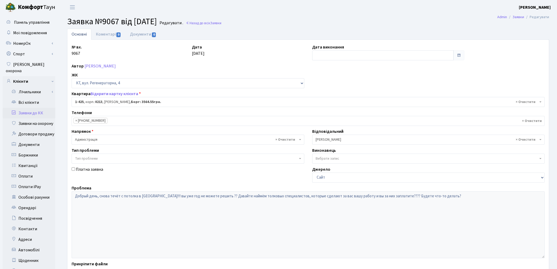
select select "476"
click at [142, 34] on link "Документи 0" at bounding box center [142, 34] width 35 height 11
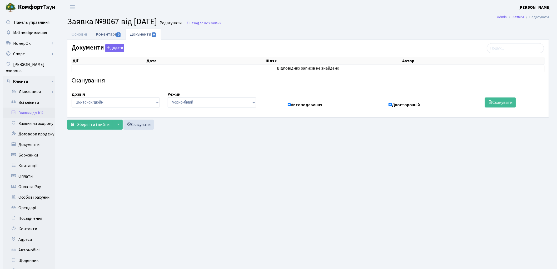
click at [103, 35] on link "Коментарі 0" at bounding box center [108, 34] width 34 height 11
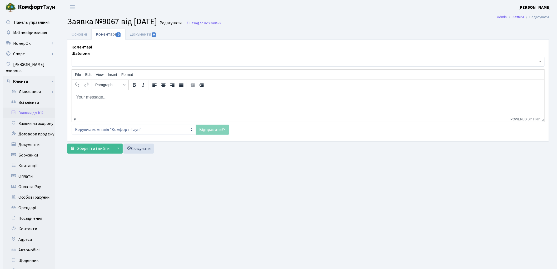
click at [100, 97] on body "Rich Text Area. Press ALT-0 for help." at bounding box center [308, 97] width 464 height 6
click at [208, 130] on link "Відправити" at bounding box center [212, 129] width 33 height 10
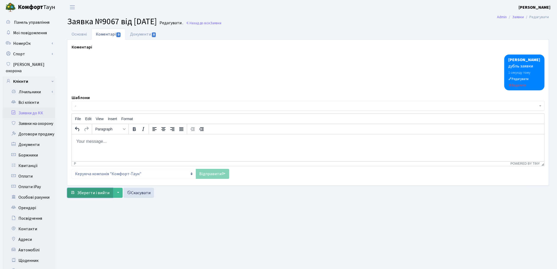
click at [82, 195] on span "Зберегти і вийти" at bounding box center [93, 193] width 32 height 6
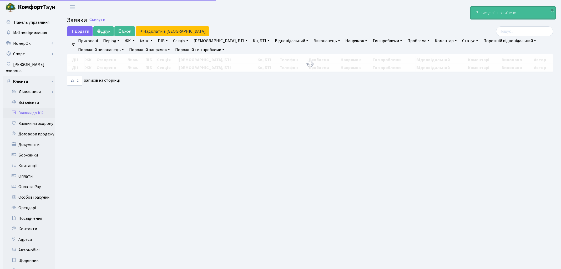
select select "25"
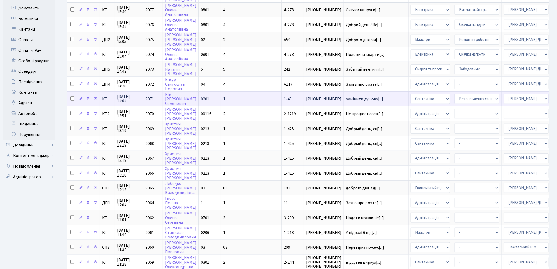
scroll to position [146, 0]
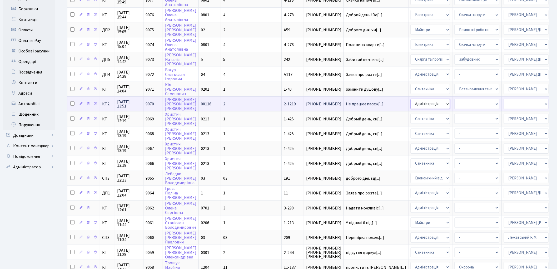
click at [410, 99] on select "- Адміністрація Домофон, СКД Ліфт Майстри Сантехніка Економічний відділ Електри…" at bounding box center [429, 104] width 39 height 10
select select "16"
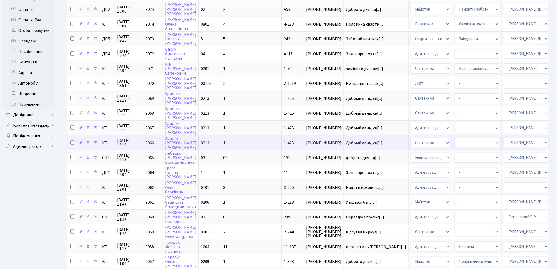
scroll to position [192, 0]
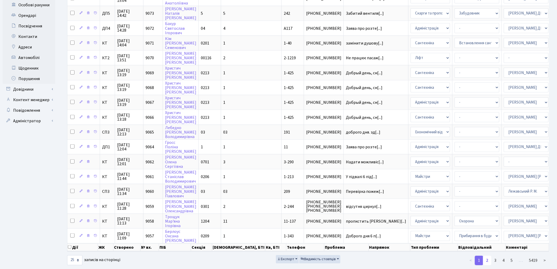
click at [487, 255] on link "2" at bounding box center [487, 259] width 8 height 9
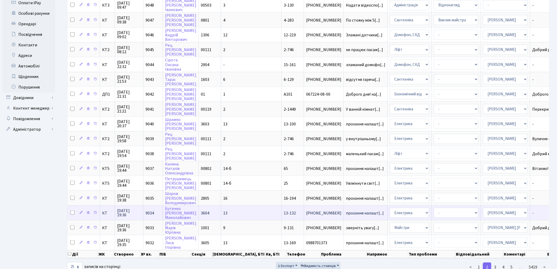
scroll to position [191, 0]
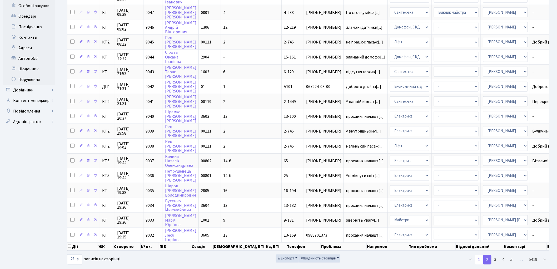
click at [480, 255] on link "1" at bounding box center [479, 259] width 8 height 9
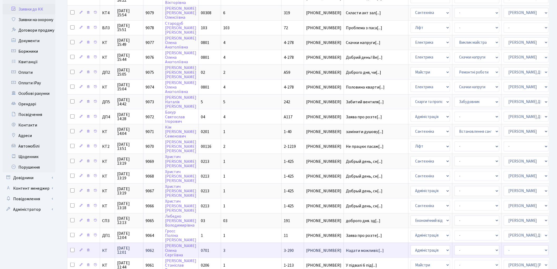
scroll to position [16, 0]
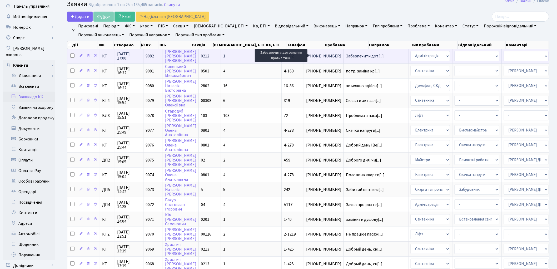
click at [346, 56] on span "Забезпечити дот[...]" at bounding box center [365, 56] width 38 height 6
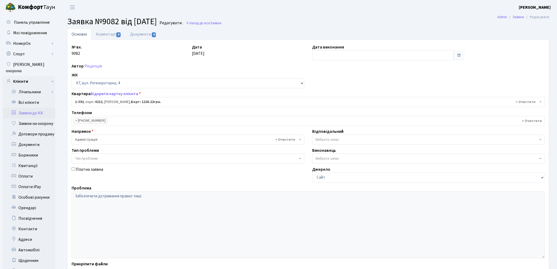
select select "444"
click at [145, 33] on link "Документи 0" at bounding box center [142, 34] width 35 height 11
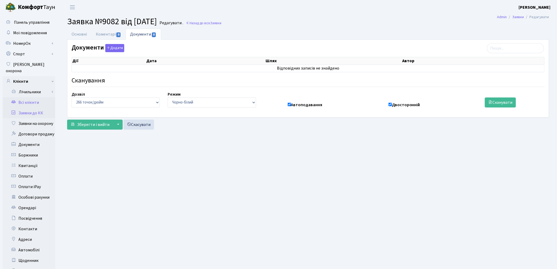
click at [29, 97] on link "Всі клієнти" at bounding box center [29, 102] width 53 height 11
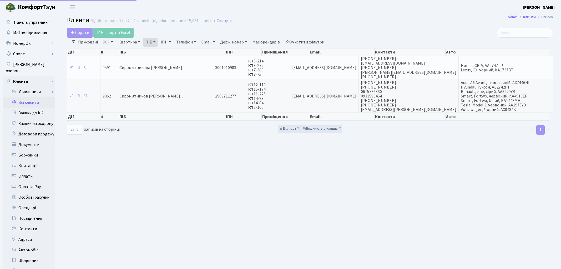
select select "25"
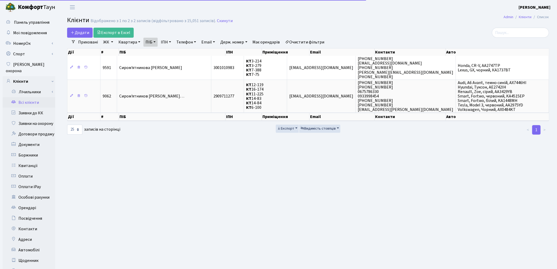
click at [306, 42] on link "Очистити фільтри" at bounding box center [304, 42] width 43 height 9
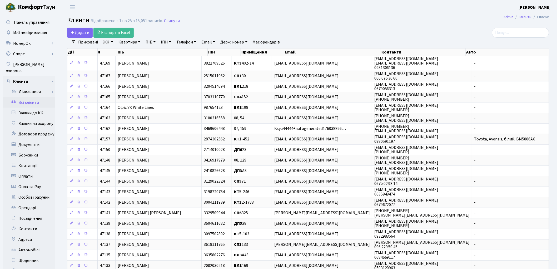
click at [314, 20] on h2 "Клієнти Відображено з 1 по 25 з 15,051 записів. Скинути" at bounding box center [308, 21] width 482 height 9
click at [361, 21] on h2 "Клієнти Відображено з 1 по 25 з 15,051 записів. Скинути" at bounding box center [308, 21] width 482 height 9
click at [36, 108] on link "Заявки до КК" at bounding box center [29, 113] width 53 height 11
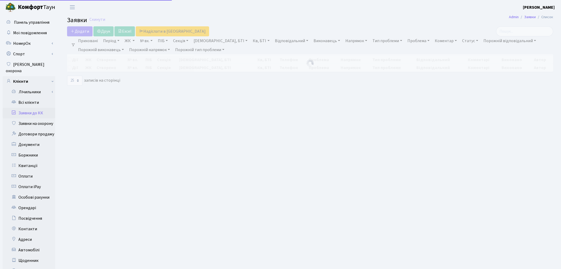
select select "25"
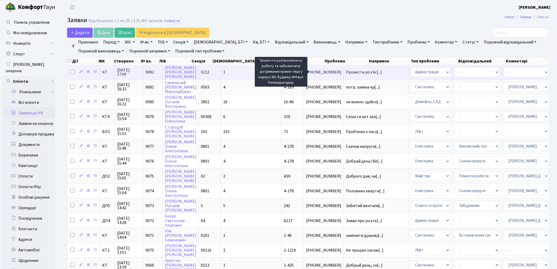
click at [346, 74] on span "Провести роз'яс[...]" at bounding box center [364, 72] width 36 height 6
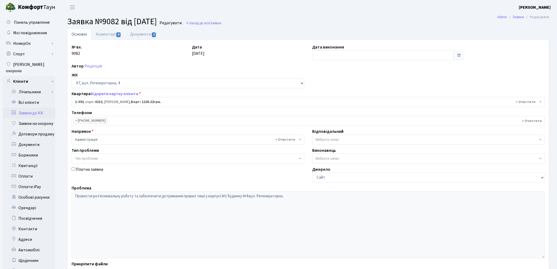
select select "444"
click at [144, 33] on link "Документи 1" at bounding box center [142, 34] width 35 height 11
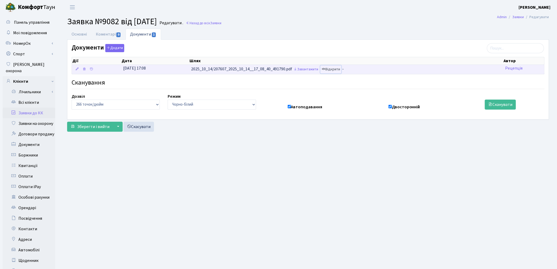
click at [337, 70] on link "Відкрити" at bounding box center [330, 69] width 21 height 8
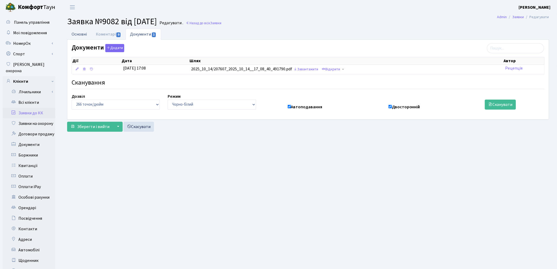
click at [82, 36] on link "Основні" at bounding box center [79, 34] width 24 height 11
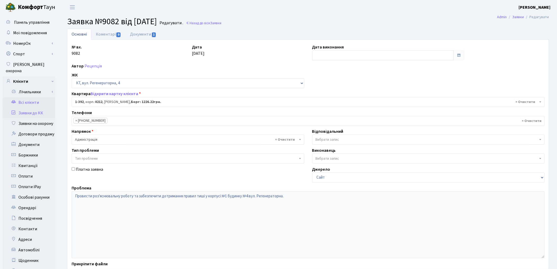
click at [30, 97] on link "Всі клієнти" at bounding box center [29, 102] width 53 height 11
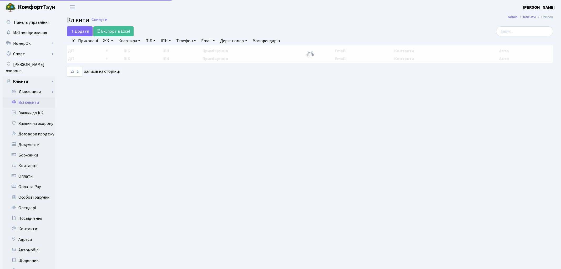
select select "25"
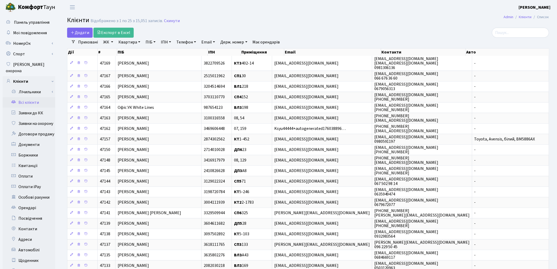
click at [124, 42] on link "Квартира" at bounding box center [129, 42] width 26 height 9
type input "1-396"
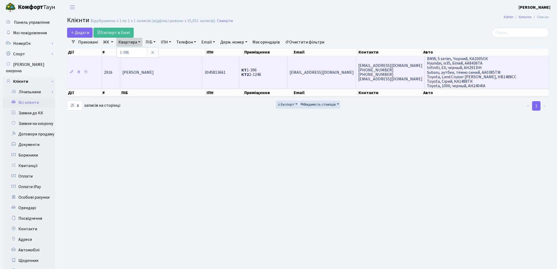
click at [134, 70] on span "Іваніна Юлія Володимирівна" at bounding box center [137, 72] width 31 height 6
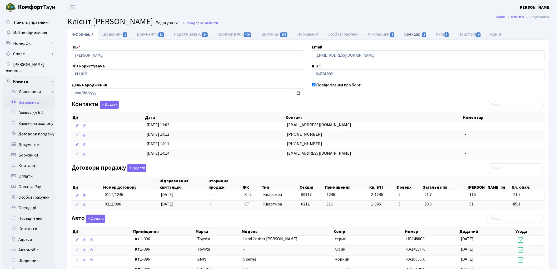
click at [420, 33] on link "Орендарі 2" at bounding box center [415, 34] width 32 height 11
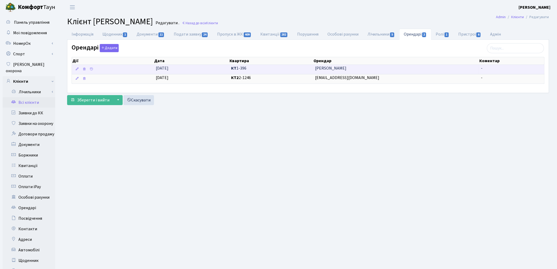
click at [335, 68] on span "[PERSON_NAME]" at bounding box center [396, 68] width 162 height 6
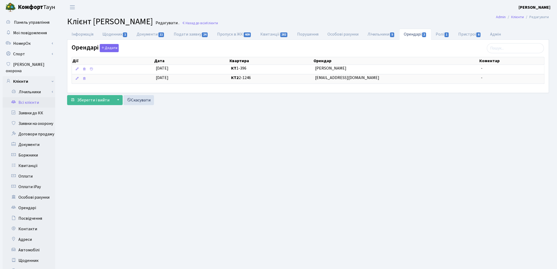
click at [377, 149] on main "Admin Клієнти Редагувати Клієнт [PERSON_NAME] . Назад до всіх Клієнти Інформаці…" at bounding box center [307, 167] width 497 height 306
click at [397, 253] on main "Admin Клієнти Редагувати Клієнт Іваніна Юлія Володимирівна Редагувати . Назад д…" at bounding box center [307, 167] width 497 height 306
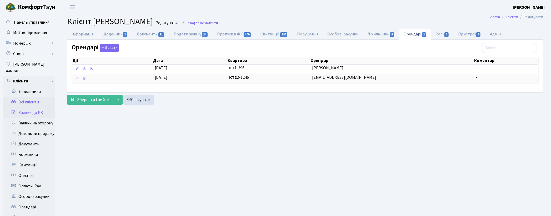
click at [39, 108] on link "Заявки до КК" at bounding box center [29, 113] width 53 height 11
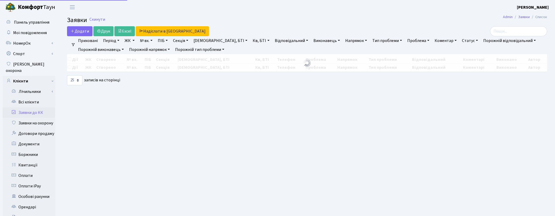
select select "25"
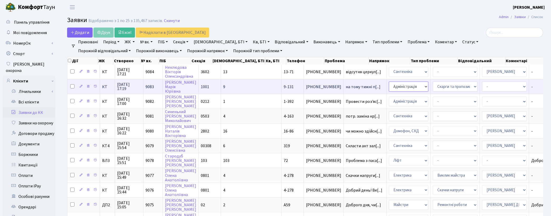
click at [389, 84] on select "- Адміністрація Домофон, СКД Ліфт Майстри Сантехніка Економічний відділ Електри…" at bounding box center [408, 87] width 39 height 10
select select "1"
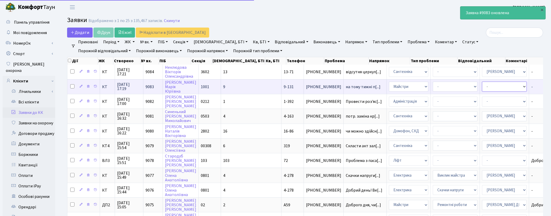
click at [482, 85] on select "- Адміністратор ЖК ДП Адміністратор ЖК КТ Адміністратор ЖК СП Вижул В. В. Горді…" at bounding box center [504, 87] width 45 height 10
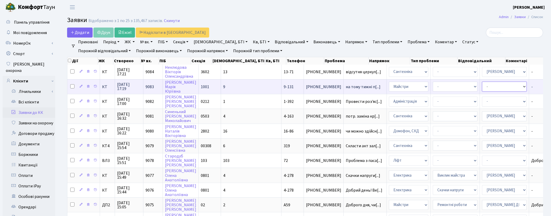
select select "42"
click at [482, 85] on select "- Адміністратор ЖК ДП Адміністратор ЖК КТ Адміністратор ЖК СП Вижул В. В. Горді…" at bounding box center [504, 87] width 45 height 10
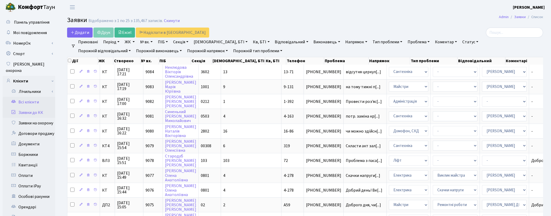
click at [28, 97] on link "Всі клієнти" at bounding box center [29, 102] width 53 height 11
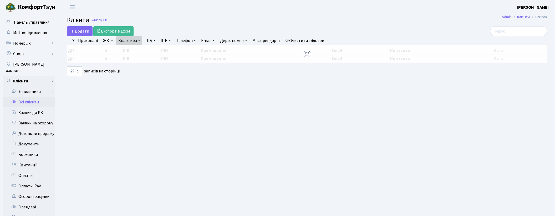
select select "25"
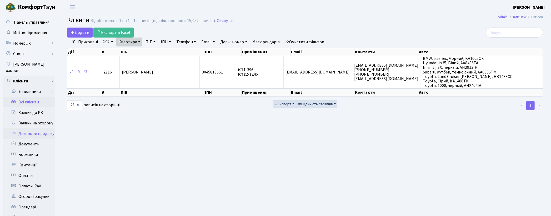
click at [38, 129] on link "Договори продажу" at bounding box center [29, 134] width 53 height 11
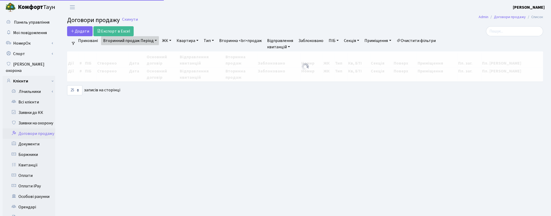
select select "25"
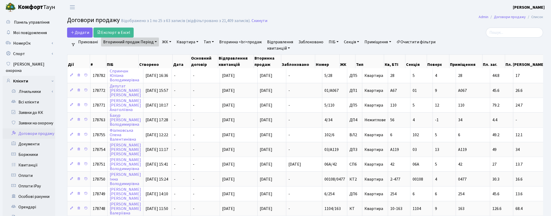
click at [136, 41] on link "Вторинний продаж Період" at bounding box center [130, 42] width 58 height 9
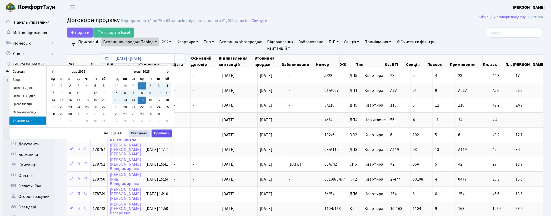
click at [164, 135] on button "Прийняти" at bounding box center [162, 133] width 20 height 7
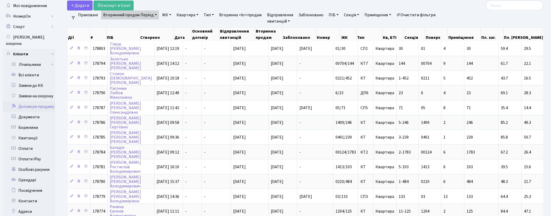
scroll to position [58, 0]
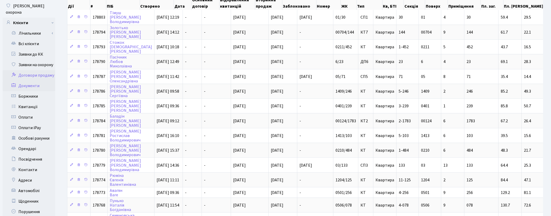
click at [32, 82] on link "Документи" at bounding box center [29, 86] width 53 height 11
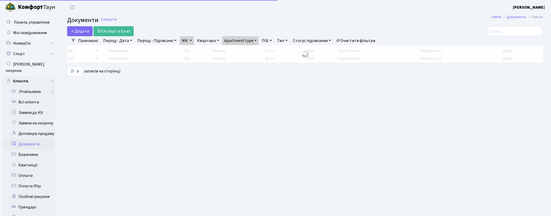
select select "25"
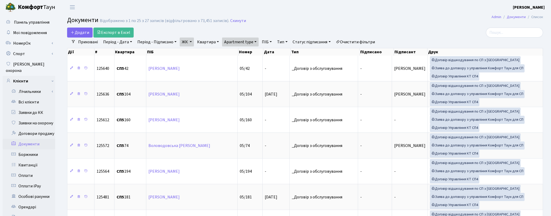
click at [405, 17] on h2 "Документи Відображено з 1 по 25 з 27 записів (відфільтровано з 73,451 записів).…" at bounding box center [305, 21] width 476 height 9
click at [361, 41] on link "Очистити фільтри" at bounding box center [355, 42] width 43 height 9
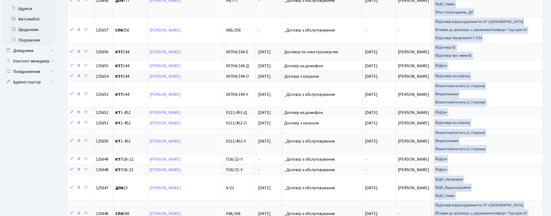
scroll to position [234, 0]
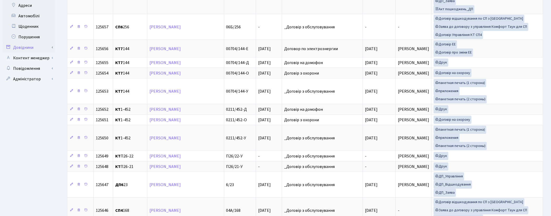
click at [21, 42] on link "Довідники" at bounding box center [29, 47] width 53 height 11
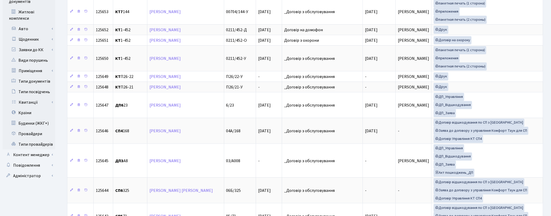
scroll to position [321, 0]
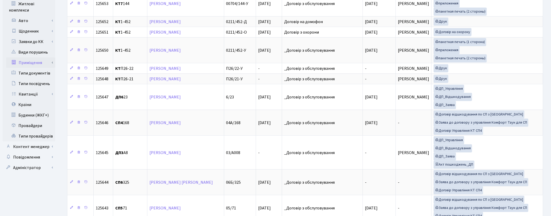
click at [35, 58] on link "Приміщення" at bounding box center [30, 63] width 49 height 11
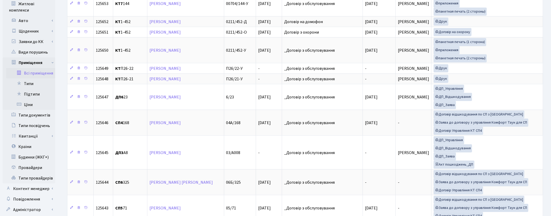
click at [40, 69] on link "Всі приміщення" at bounding box center [30, 73] width 49 height 11
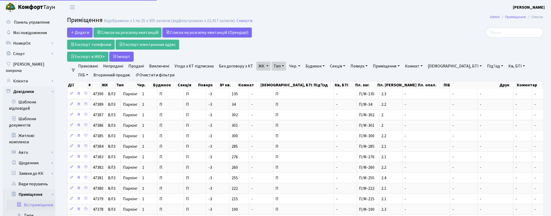
select select "25"
click at [274, 69] on link "Тип" at bounding box center [278, 66] width 14 height 9
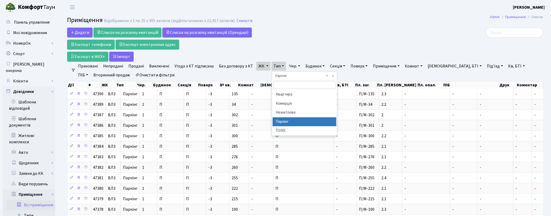
click at [274, 69] on link "Тип" at bounding box center [278, 66] width 14 height 9
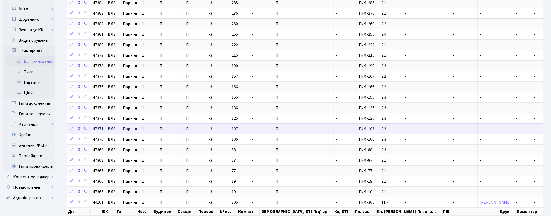
scroll to position [144, 0]
